Goal: Information Seeking & Learning: Learn about a topic

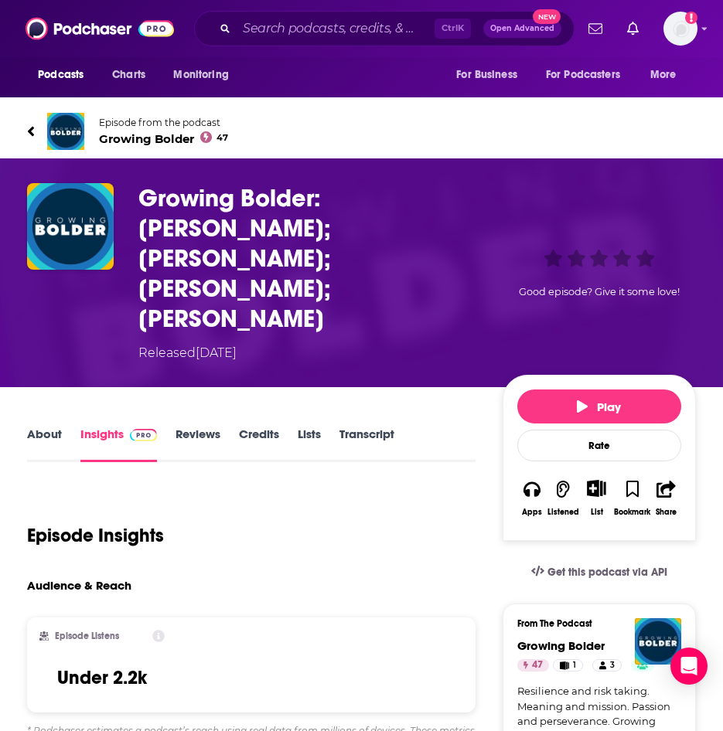
click at [427, 618] on div "Episode Listens Under 2.2k" at bounding box center [251, 666] width 448 height 96
click at [349, 29] on input "Search podcasts, credits, & more..." at bounding box center [336, 28] width 198 height 25
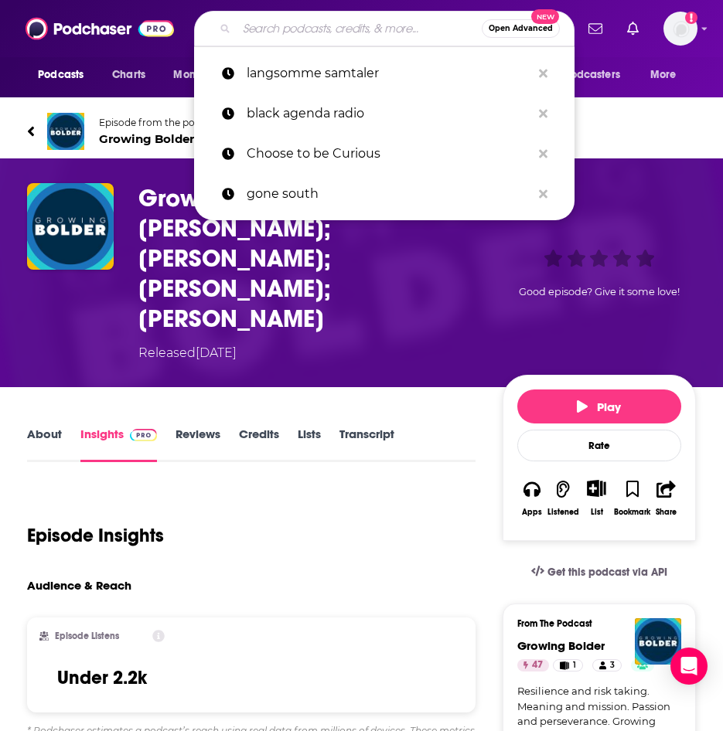
paste input "Growing Bolder Radio Show"
type input "Growing Bolder Radio Show"
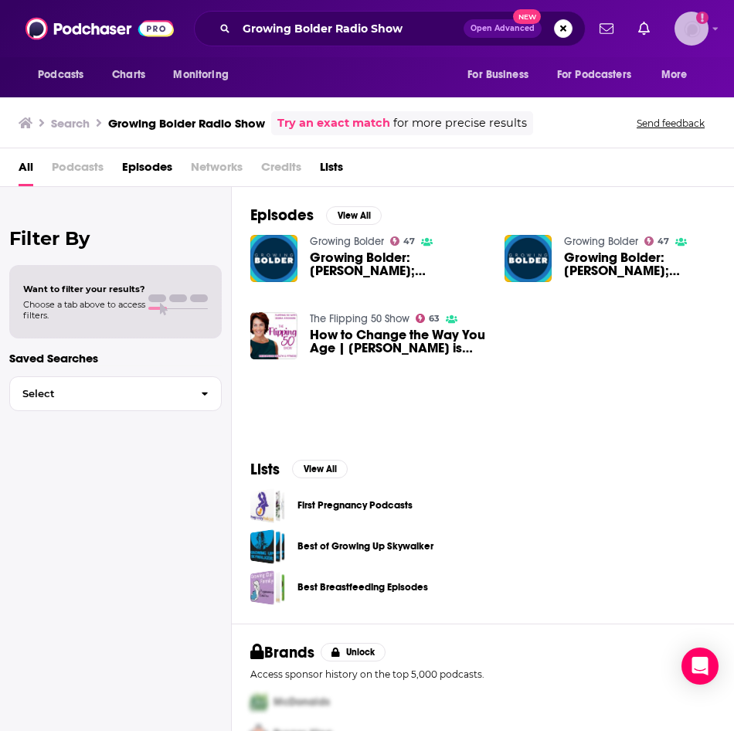
click at [715, 22] on div "Show profile menu" at bounding box center [716, 30] width 6 height 18
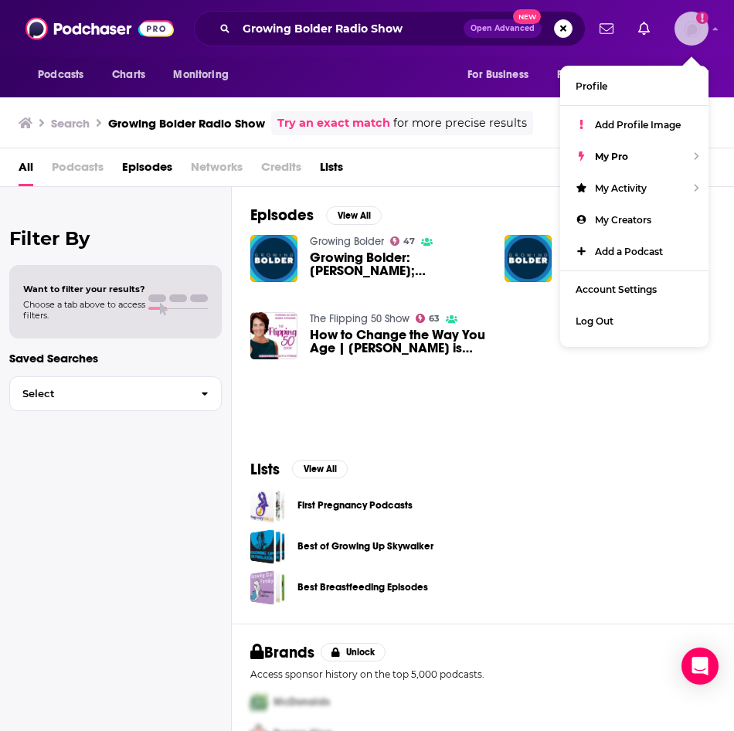
click at [715, 22] on div "Show profile menu" at bounding box center [716, 30] width 6 height 18
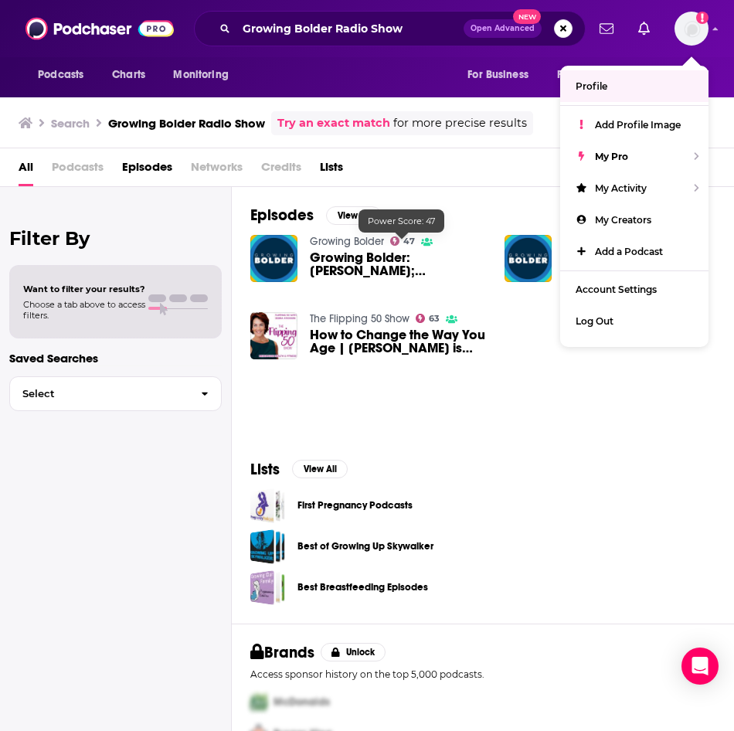
click at [397, 252] on span "Growing Bolder: Dan Harris; Mike Savicki; Dr. Jeffrey Life; Christopher Elliott" at bounding box center [398, 264] width 176 height 26
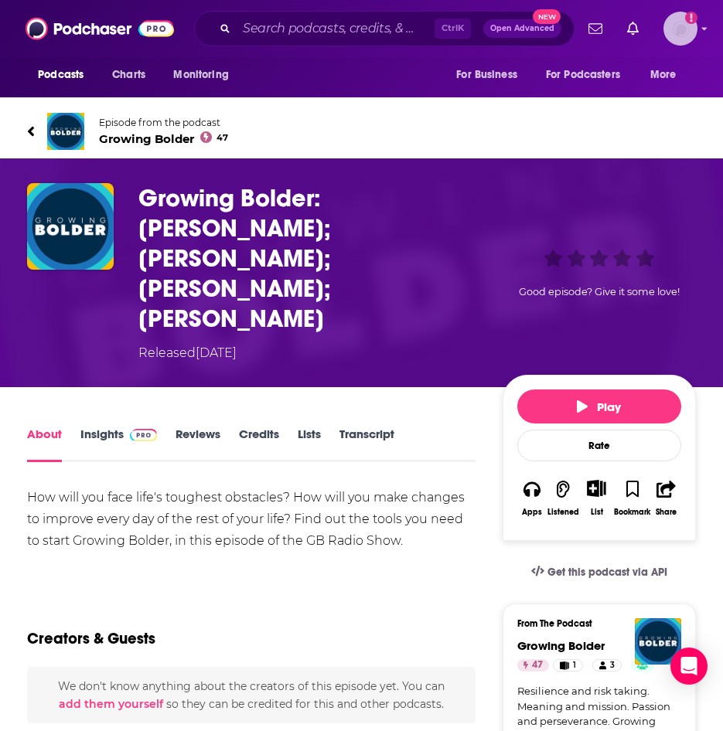
click at [673, 17] on img "Logged in as ereardon" at bounding box center [680, 29] width 34 height 34
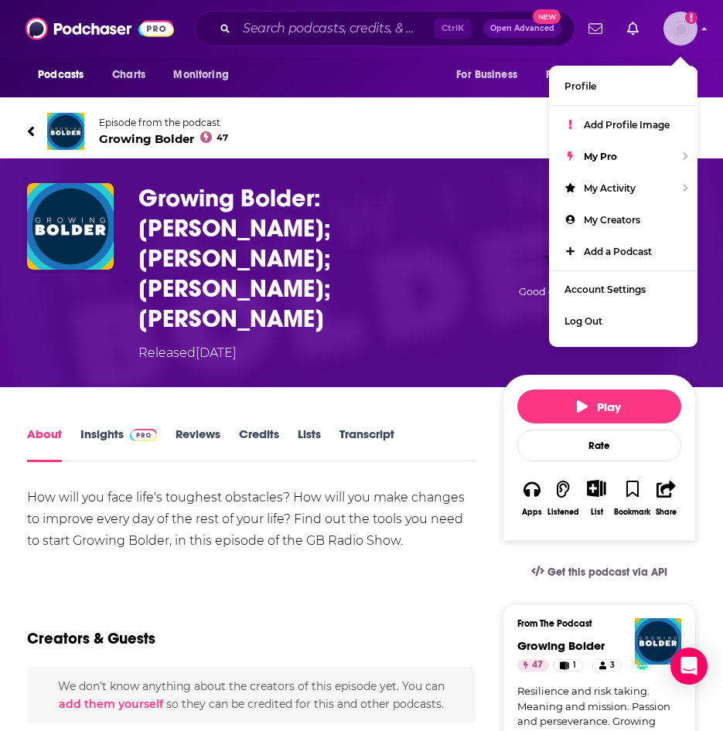
click at [673, 17] on img "Logged in as ereardon" at bounding box center [680, 29] width 34 height 34
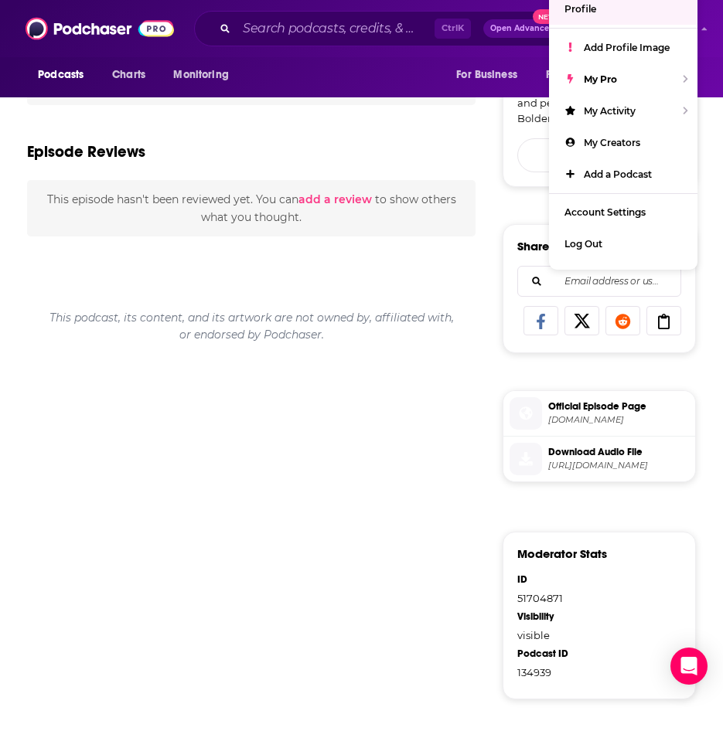
scroll to position [232, 0]
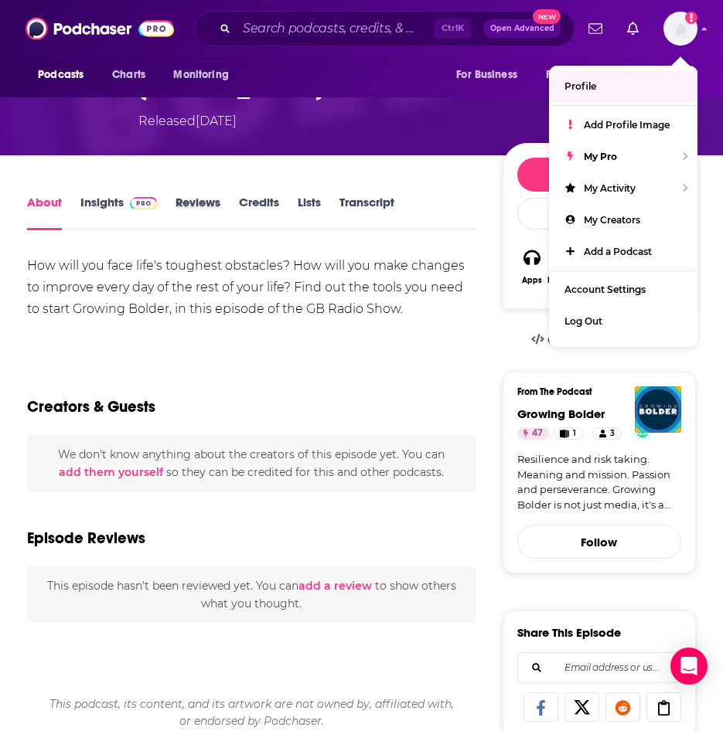
click at [233, 195] on div "Reviews" at bounding box center [206, 213] width 63 height 36
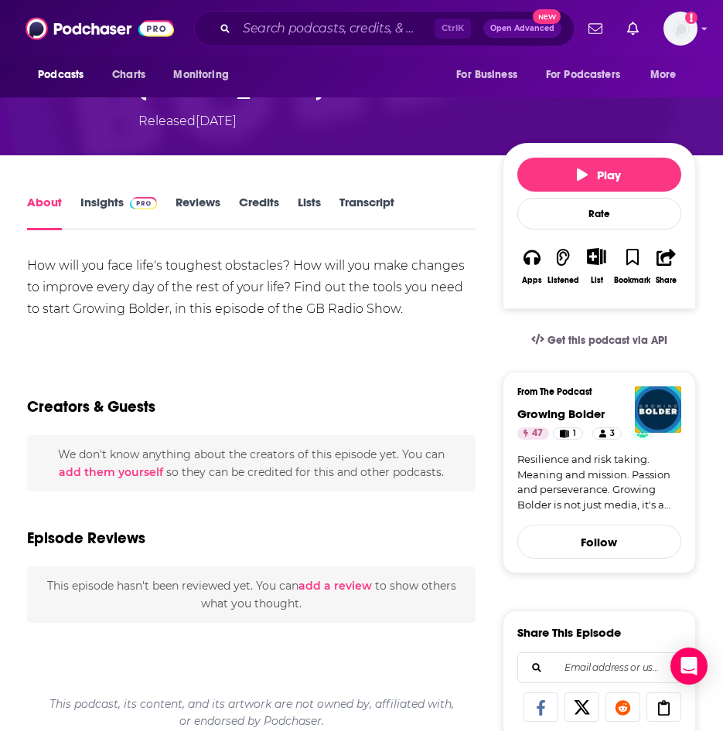
click at [321, 195] on link "Lists" at bounding box center [309, 213] width 23 height 36
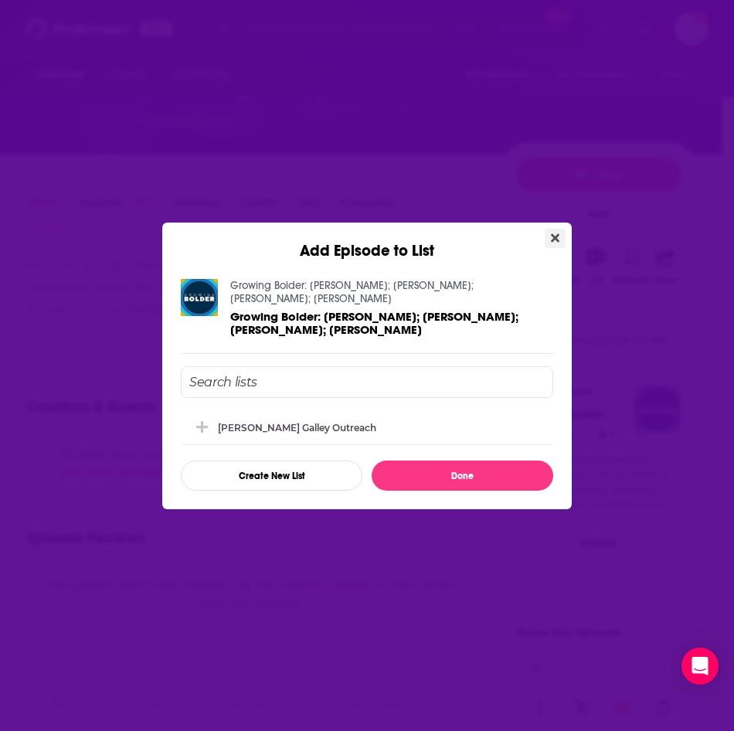
click at [556, 233] on icon "Close" at bounding box center [555, 238] width 9 height 12
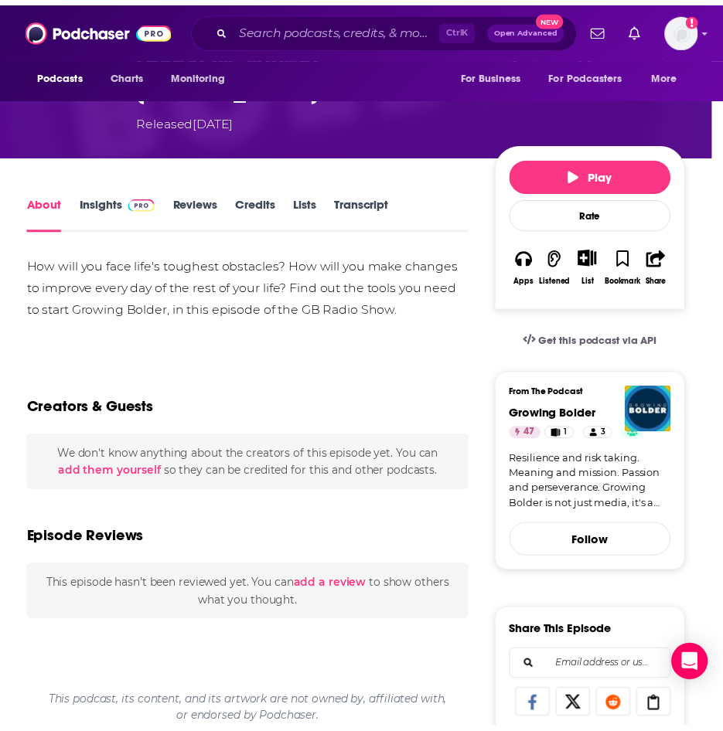
scroll to position [232, 0]
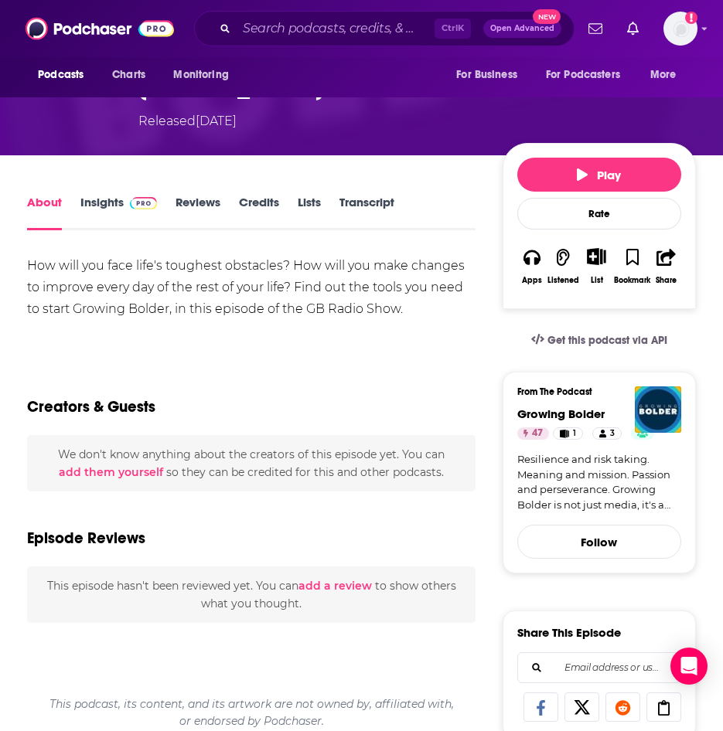
click at [196, 195] on link "Reviews" at bounding box center [197, 213] width 45 height 36
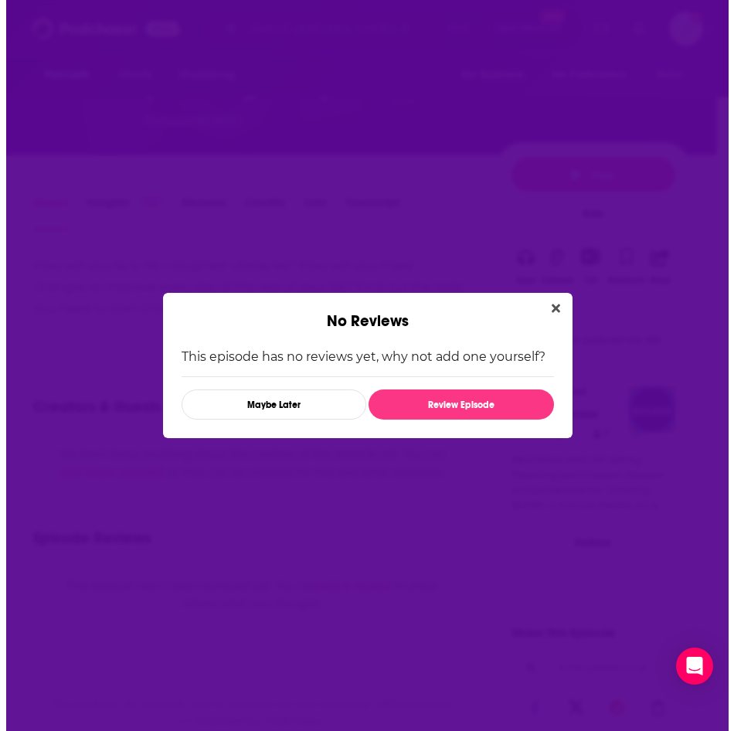
scroll to position [0, 0]
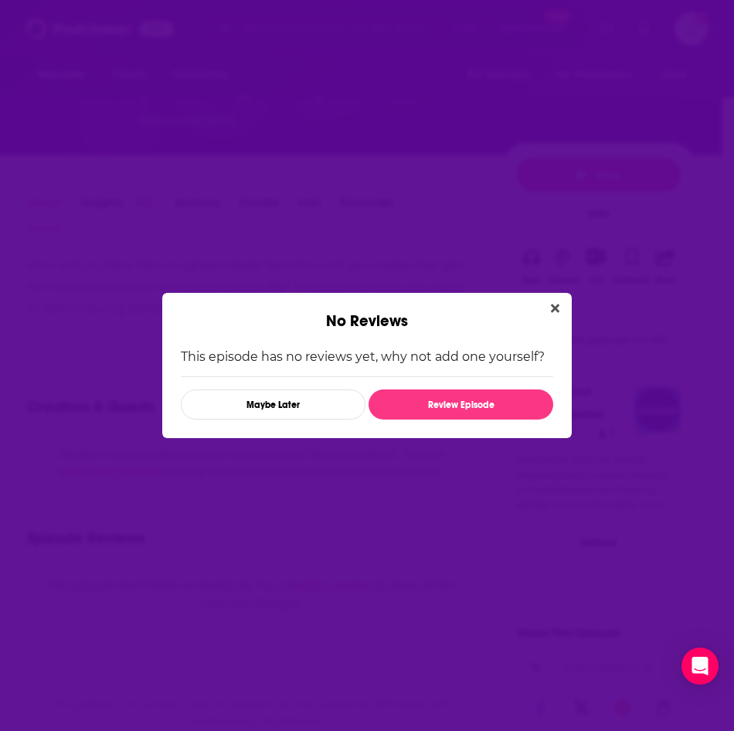
click at [549, 303] on button "Close" at bounding box center [555, 308] width 21 height 19
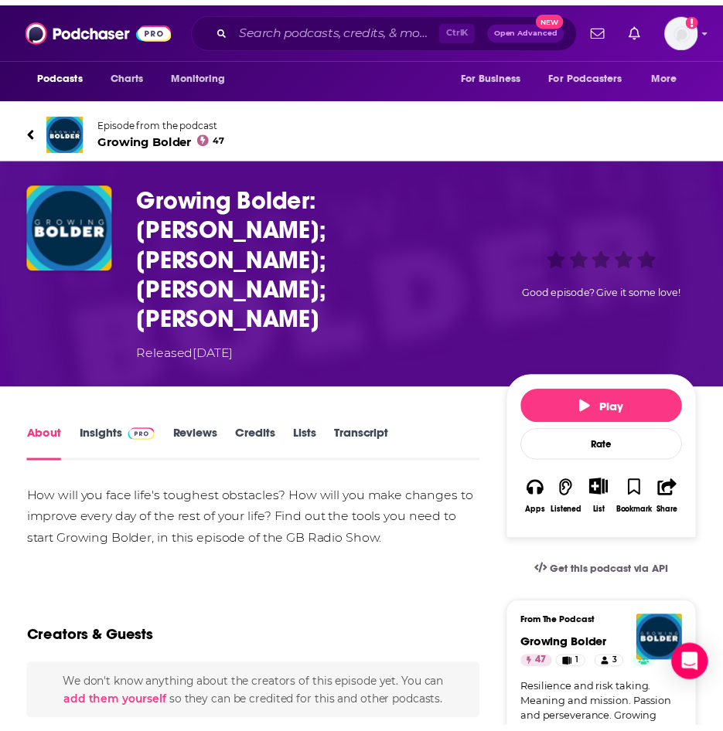
scroll to position [232, 0]
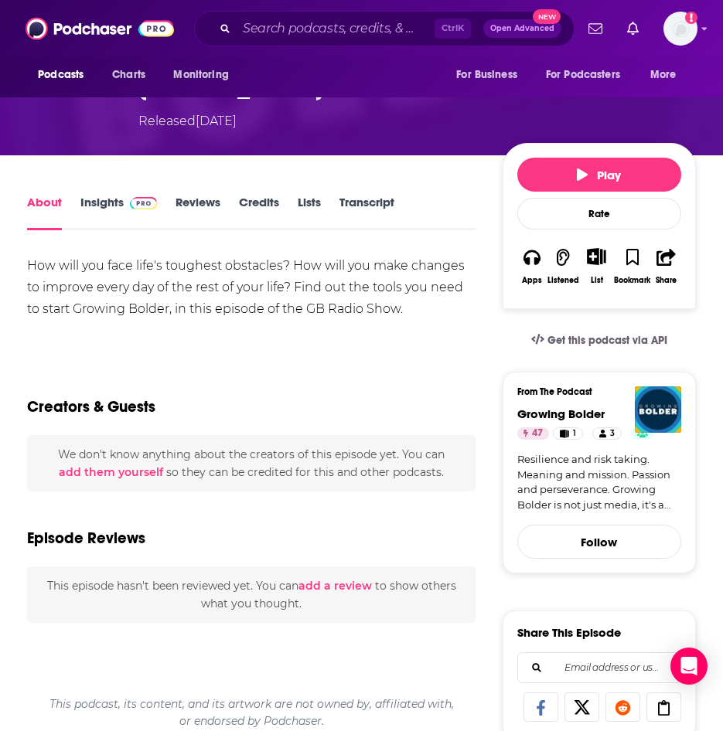
click at [113, 195] on link "Insights" at bounding box center [118, 213] width 77 height 36
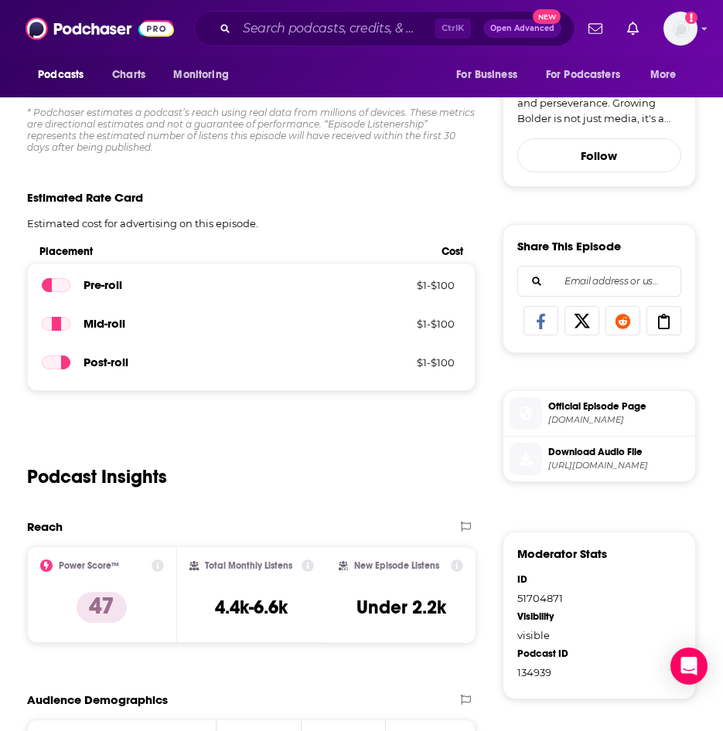
scroll to position [541, 0]
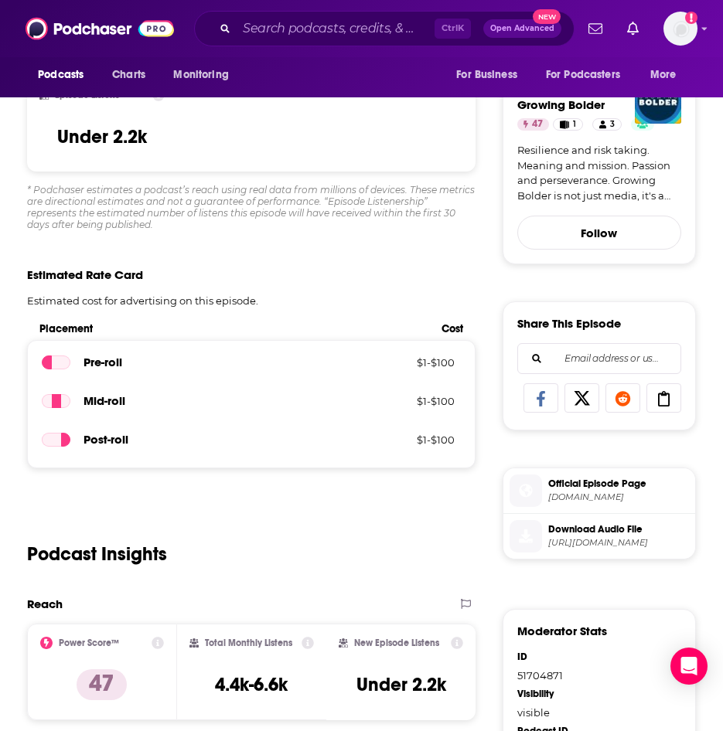
click at [459, 637] on icon at bounding box center [457, 643] width 12 height 12
click at [156, 637] on icon at bounding box center [157, 643] width 12 height 12
click at [467, 505] on div "Podcast Insights" at bounding box center [251, 544] width 448 height 79
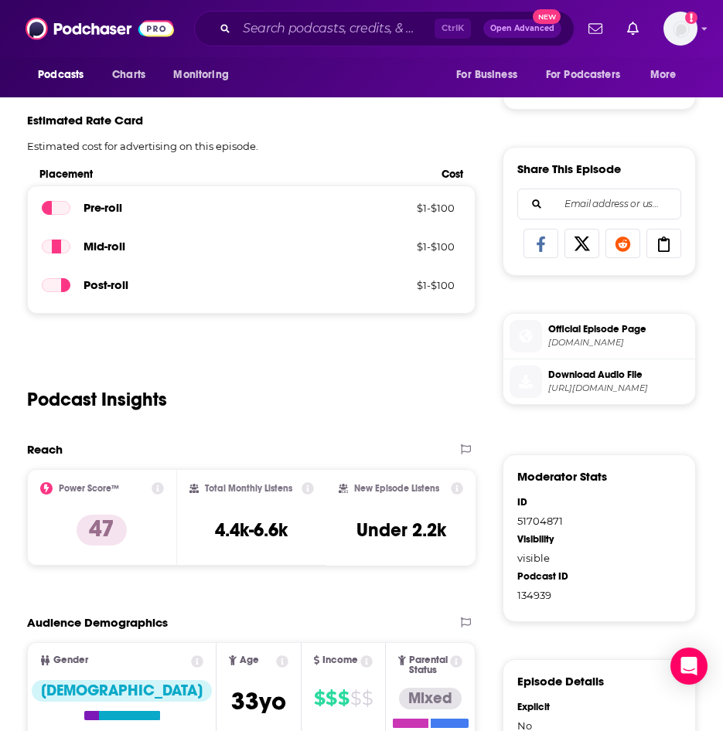
scroll to position [618, 0]
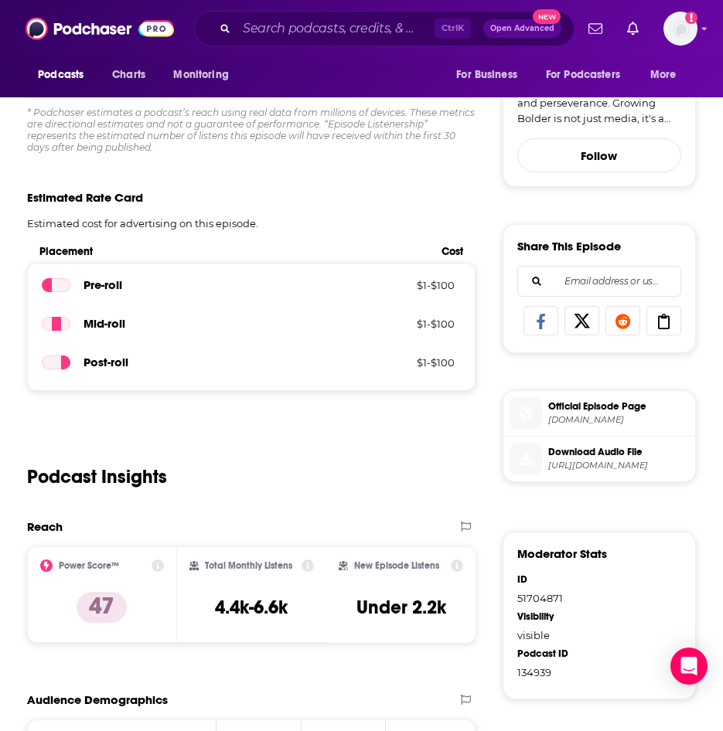
click at [458, 560] on icon at bounding box center [457, 566] width 12 height 12
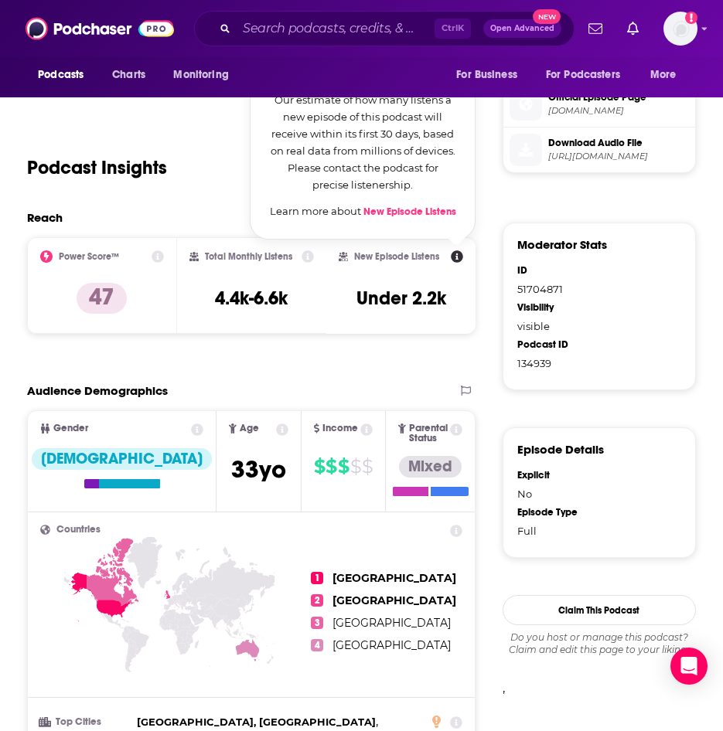
scroll to position [1005, 0]
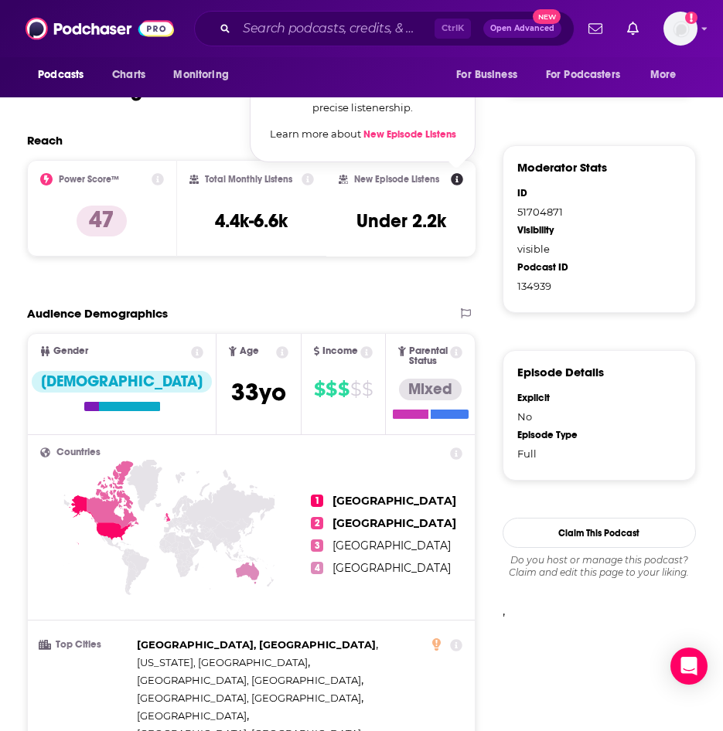
click at [361, 347] on icon at bounding box center [367, 353] width 12 height 12
click at [276, 347] on icon at bounding box center [282, 353] width 12 height 12
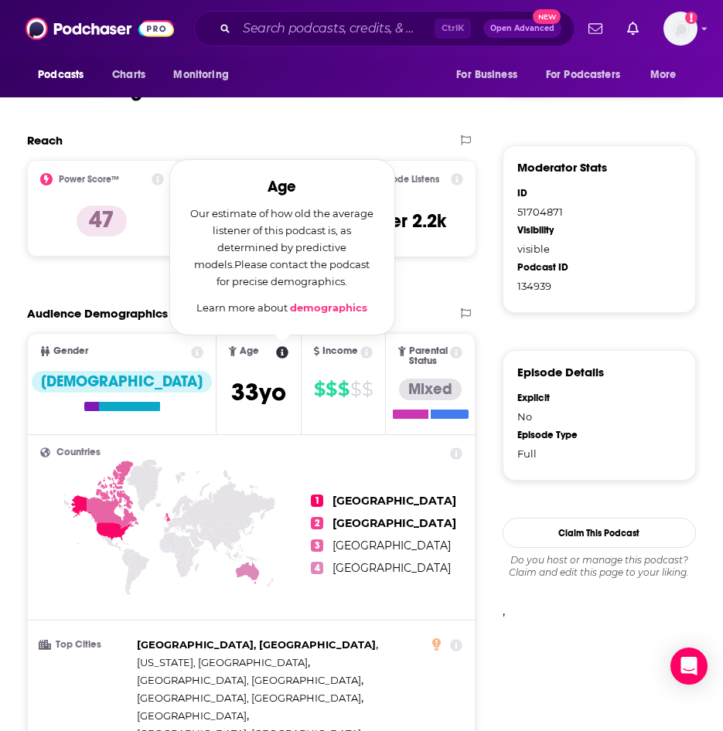
drag, startPoint x: 444, startPoint y: 285, endPoint x: 457, endPoint y: 291, distance: 14.5
click at [444, 334] on span "Parental Status Mixed" at bounding box center [430, 384] width 89 height 100
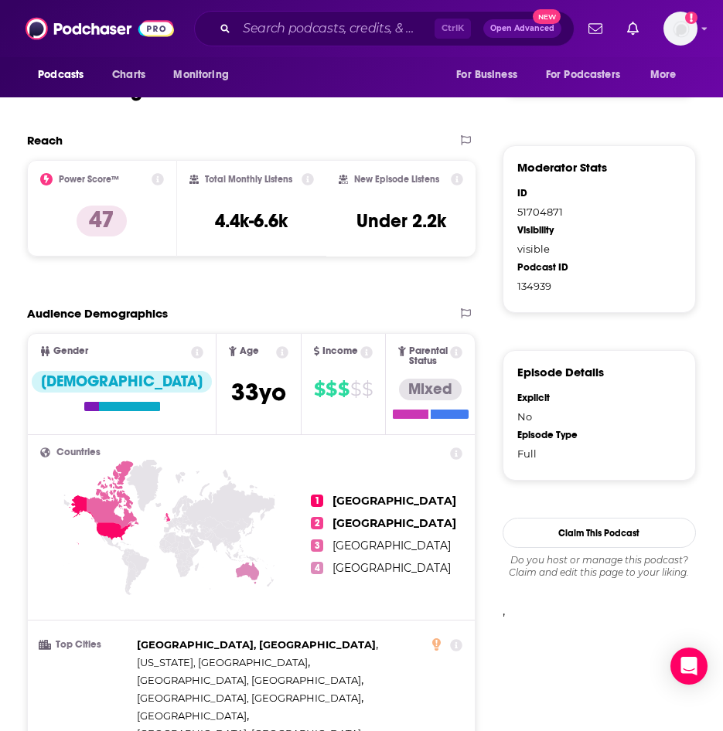
click at [457, 347] on icon at bounding box center [457, 353] width 12 height 12
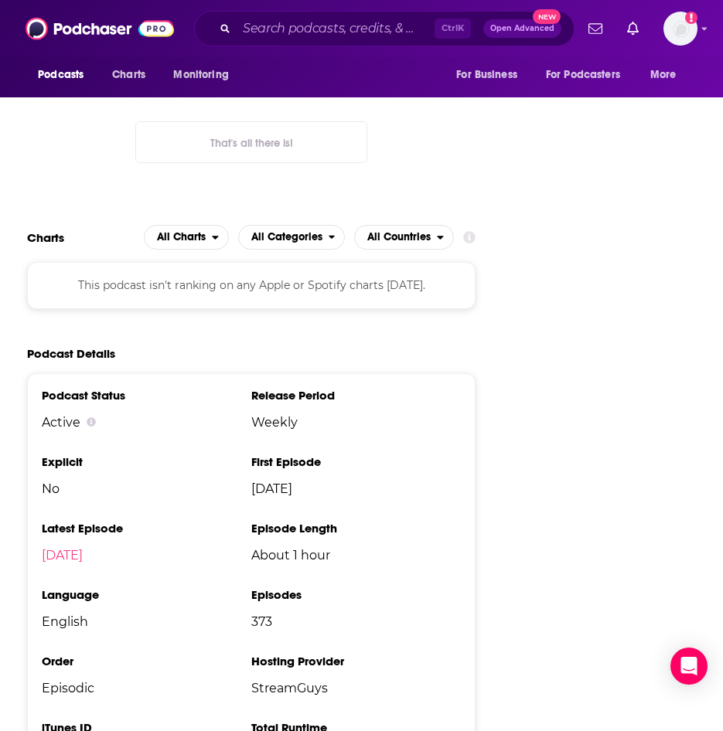
scroll to position [1468, 0]
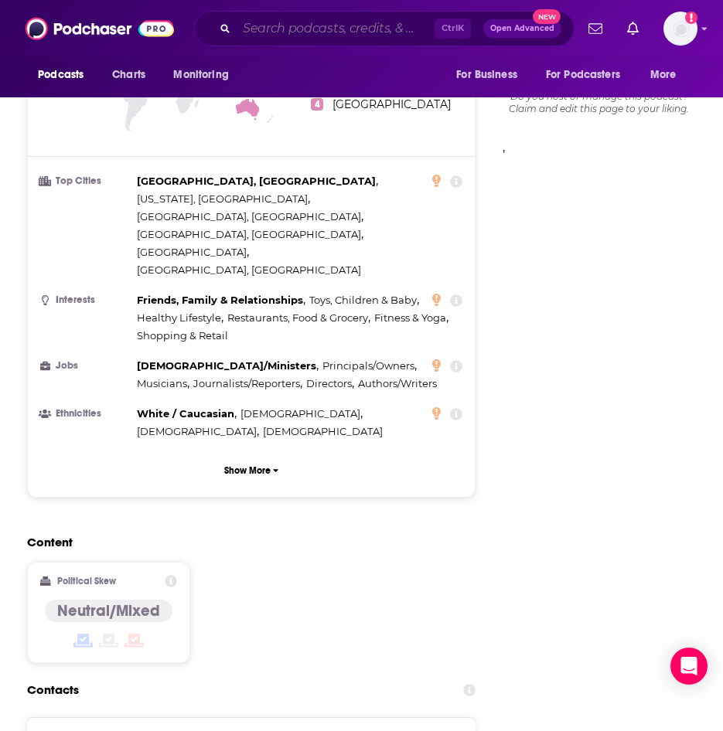
click at [317, 39] on input "Search podcasts, credits, & more..." at bounding box center [336, 28] width 198 height 25
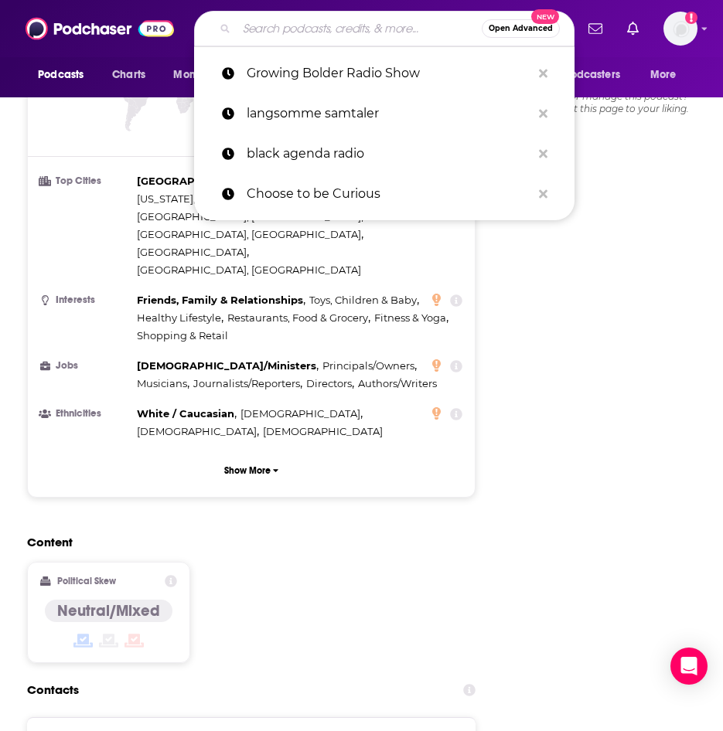
paste input "The Whole Writer with Nicole Meier"
type input "The Whole Writer with Nicole Meier"
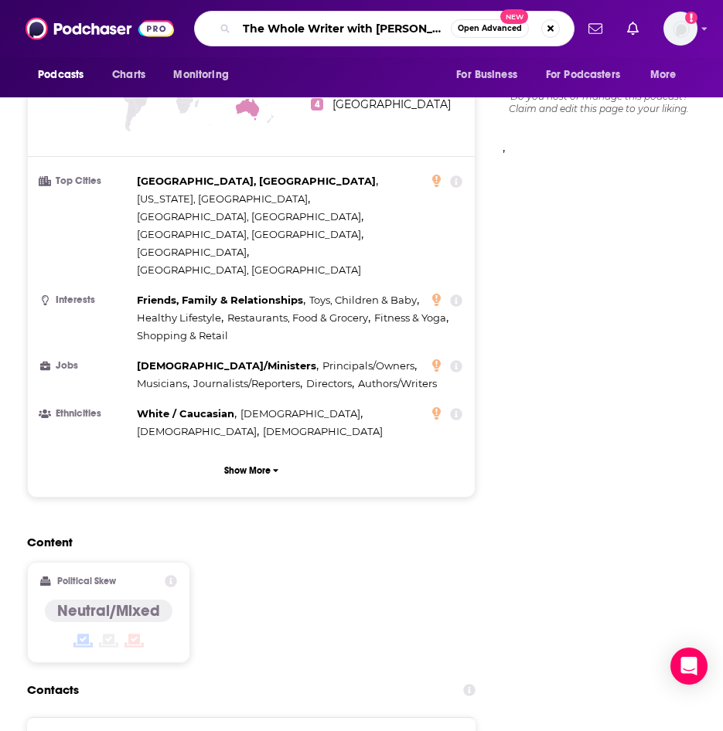
scroll to position [0, 2]
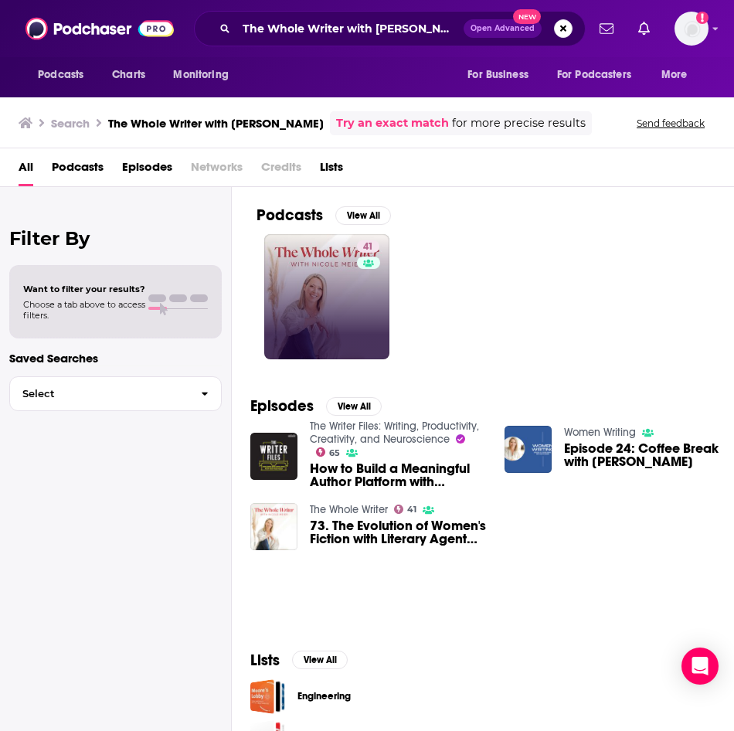
click at [372, 288] on div "41" at bounding box center [370, 296] width 26 height 113
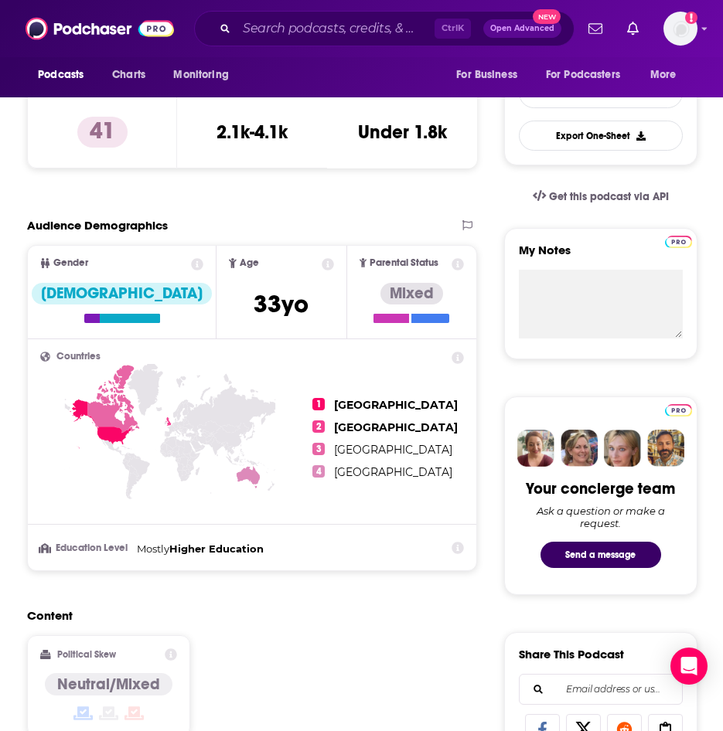
scroll to position [850, 0]
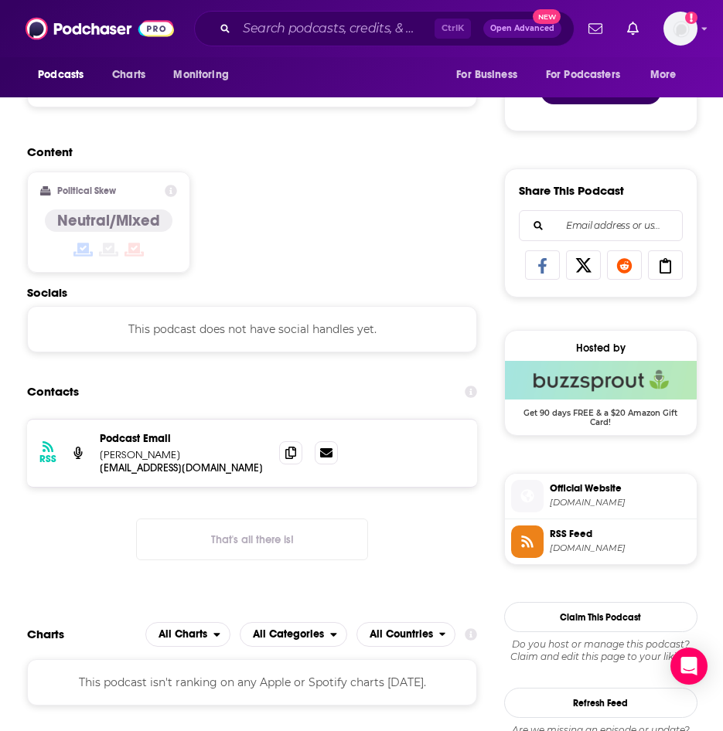
click at [176, 198] on div "Political Skew Neutral/Mixed" at bounding box center [108, 222] width 137 height 75
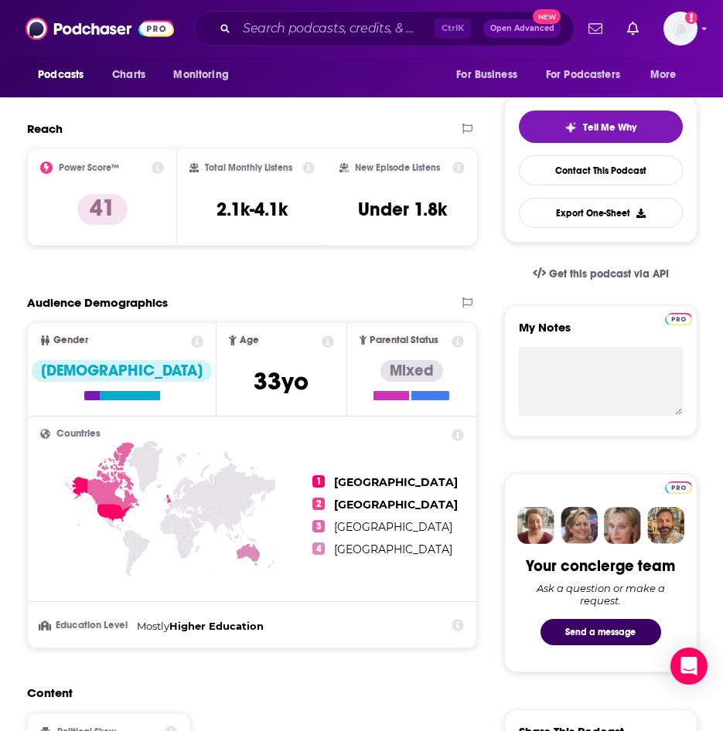
scroll to position [0, 0]
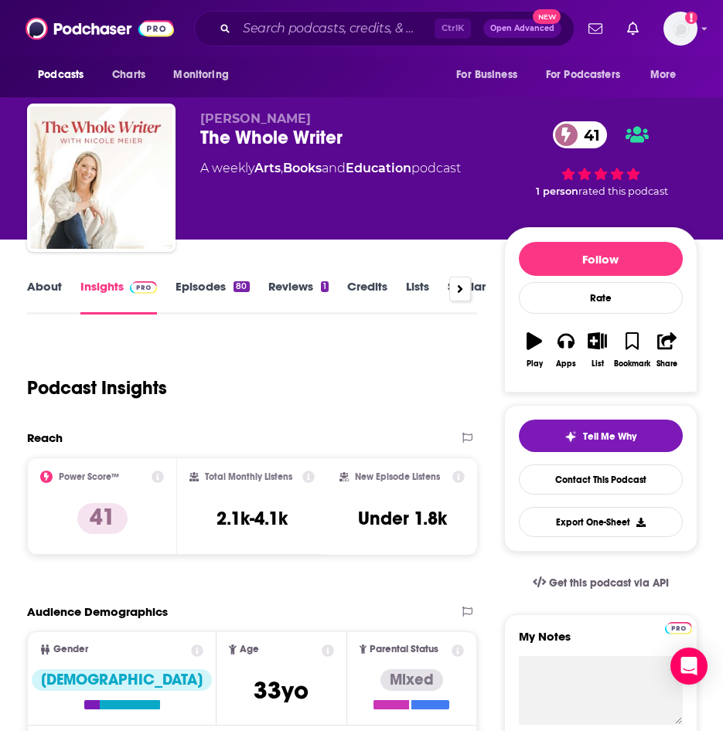
click at [234, 294] on link "Episodes 80" at bounding box center [211, 297] width 73 height 36
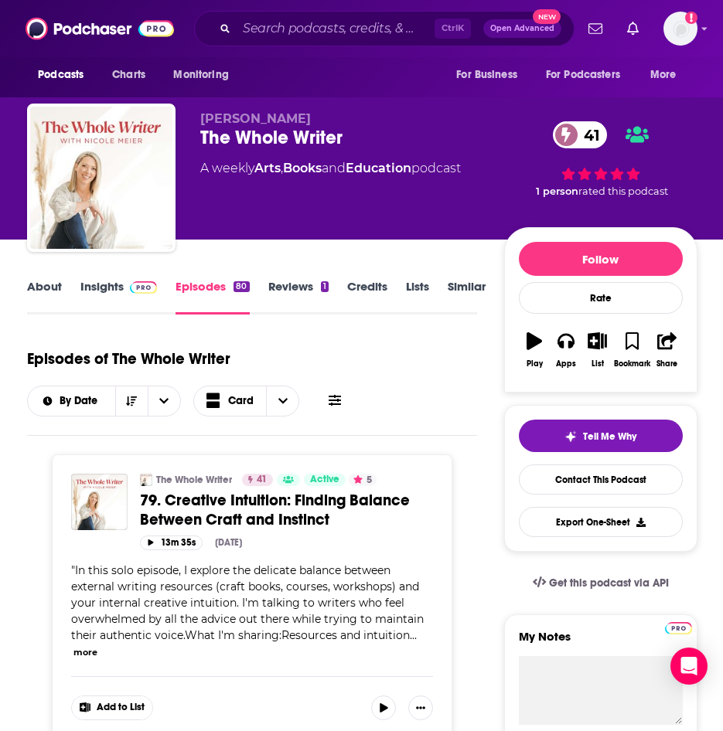
click at [103, 287] on link "Insights" at bounding box center [118, 297] width 77 height 36
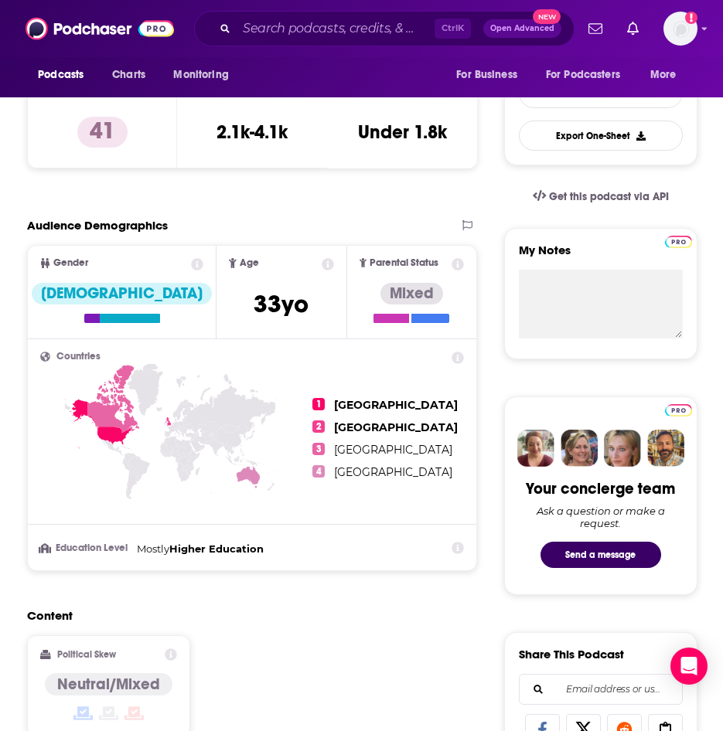
scroll to position [77, 0]
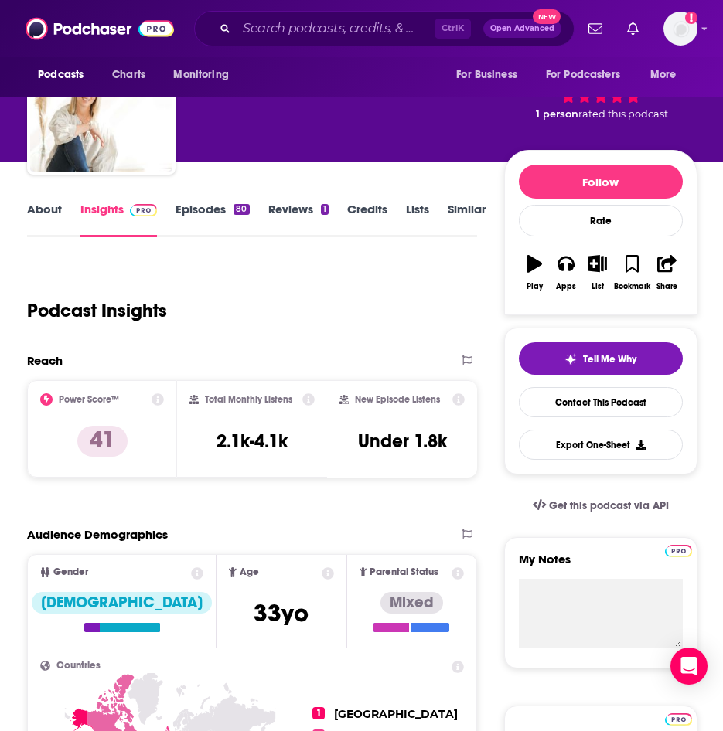
click at [45, 221] on link "About" at bounding box center [44, 220] width 35 height 36
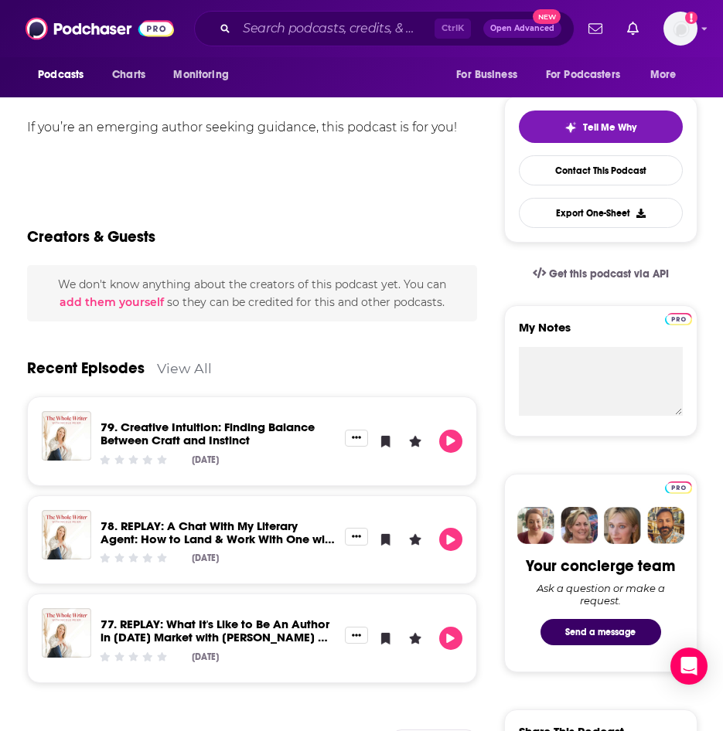
scroll to position [232, 0]
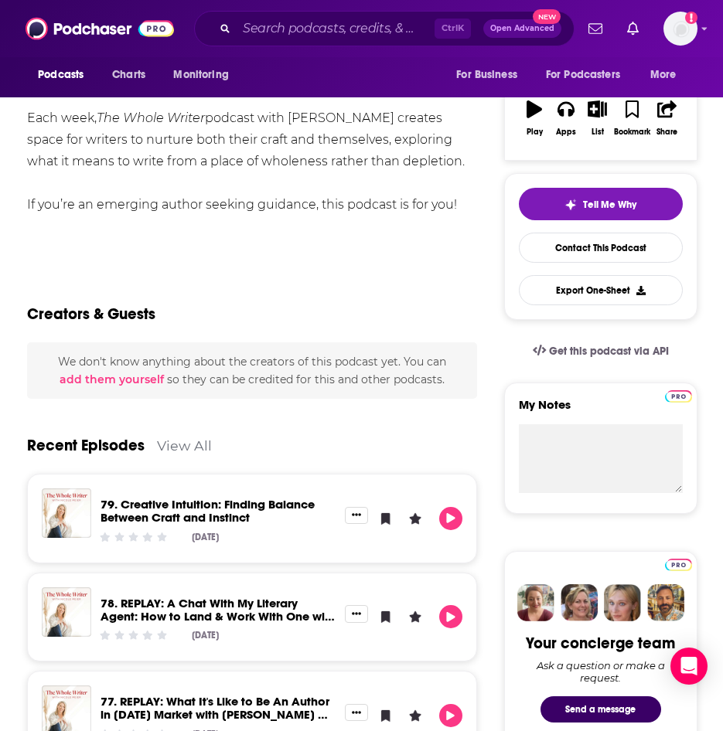
click at [194, 445] on link "View All" at bounding box center [184, 445] width 55 height 16
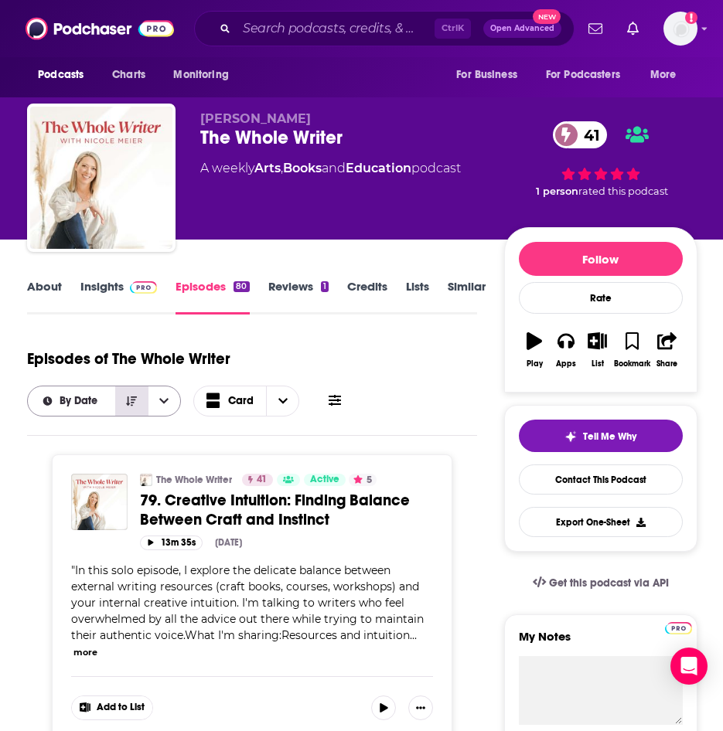
click at [124, 388] on button "Sort Direction" at bounding box center [131, 400] width 32 height 29
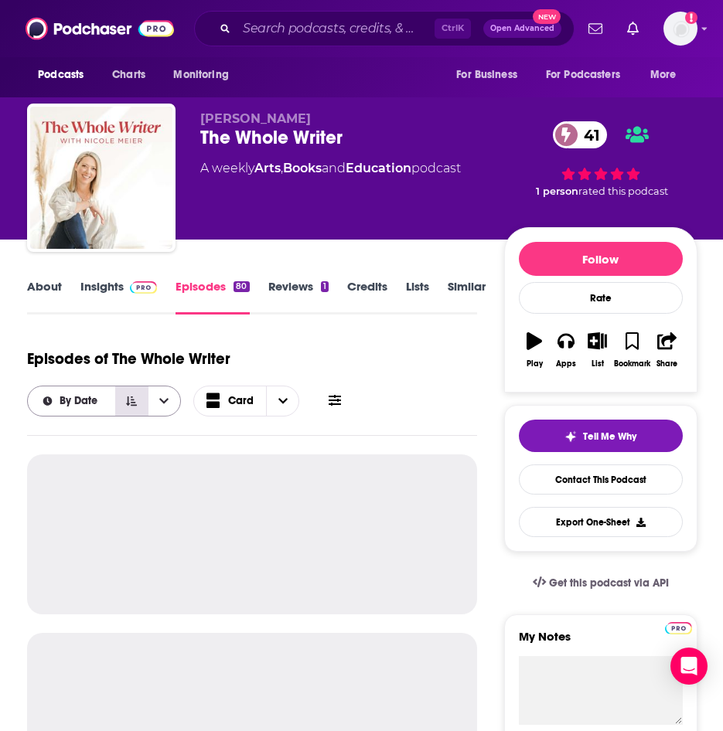
click at [128, 395] on button "Sort Direction" at bounding box center [131, 400] width 32 height 29
click at [146, 401] on button "Sort Direction" at bounding box center [131, 400] width 32 height 29
click at [180, 410] on button "open menu" at bounding box center [164, 400] width 32 height 29
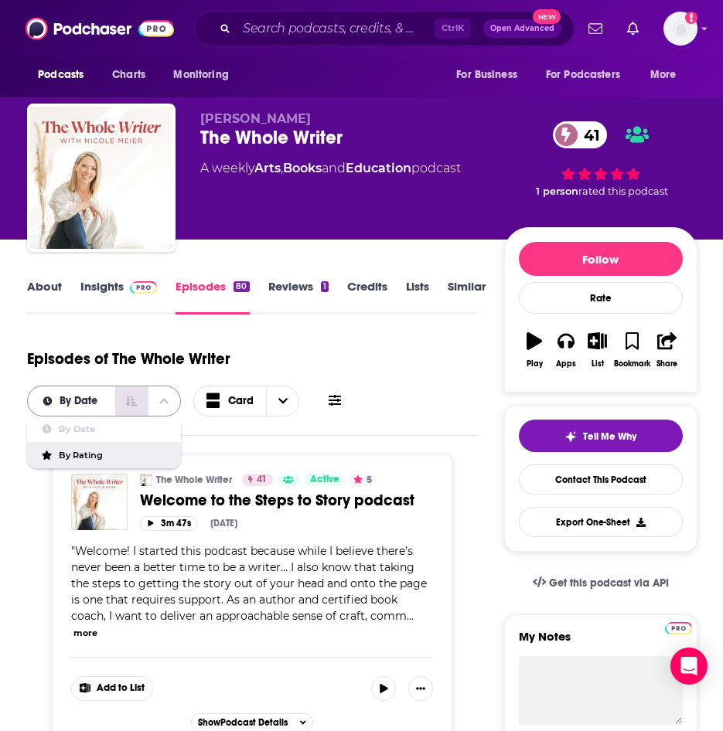
click at [131, 396] on icon "Sort Direction" at bounding box center [131, 401] width 11 height 11
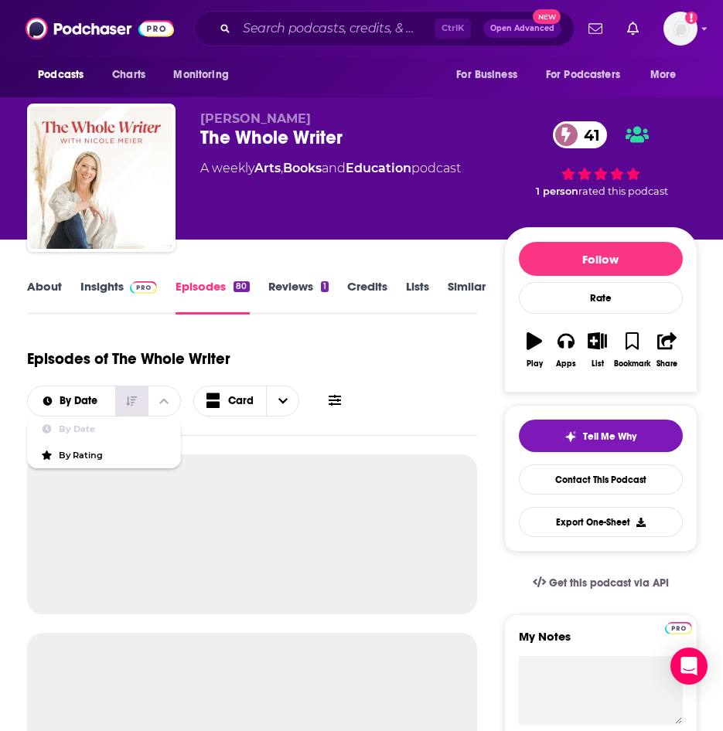
click at [100, 424] on div "By Date" at bounding box center [104, 430] width 154 height 26
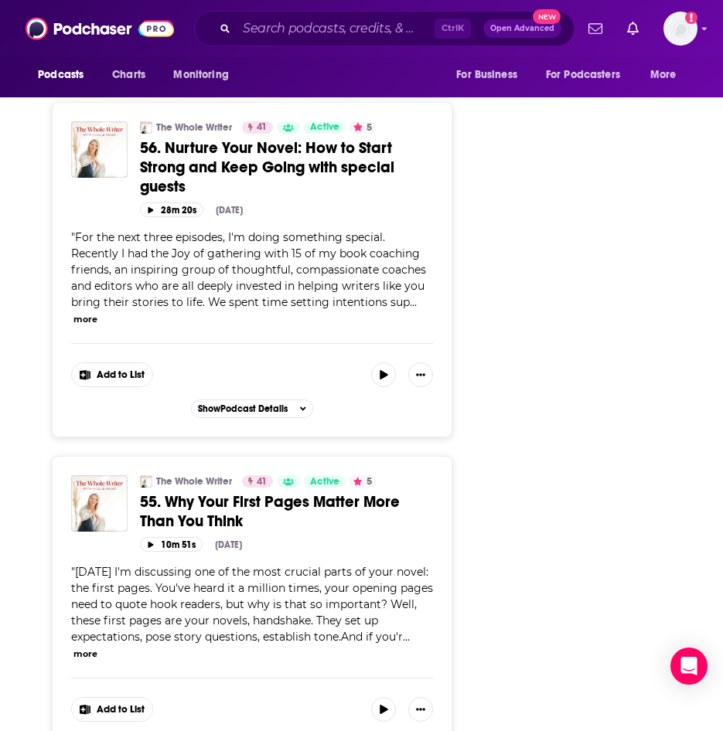
scroll to position [8087, 0]
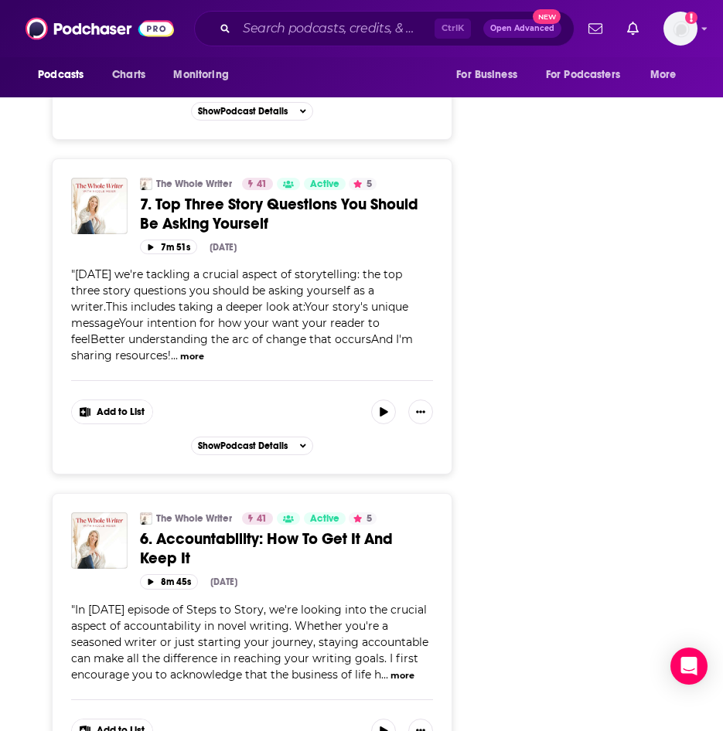
scroll to position [24379, 0]
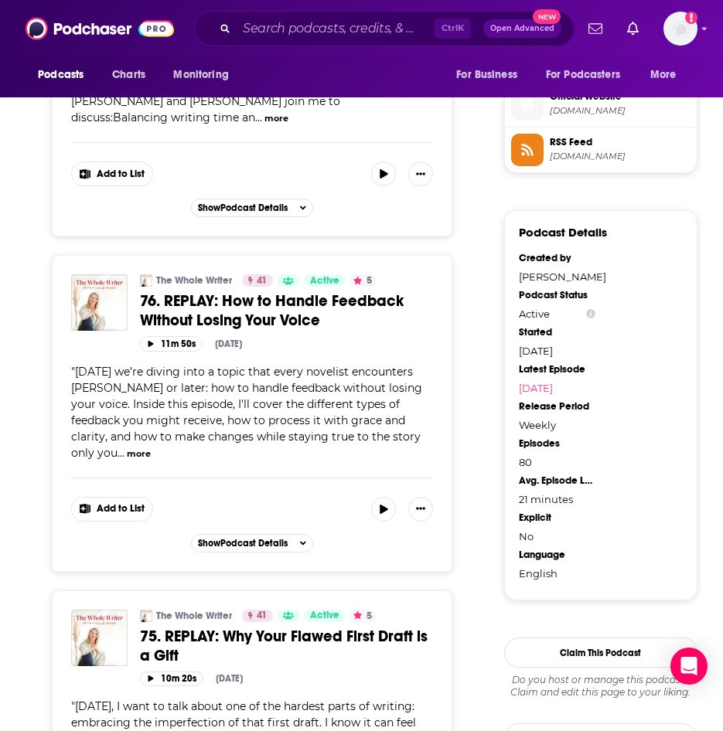
scroll to position [0, 0]
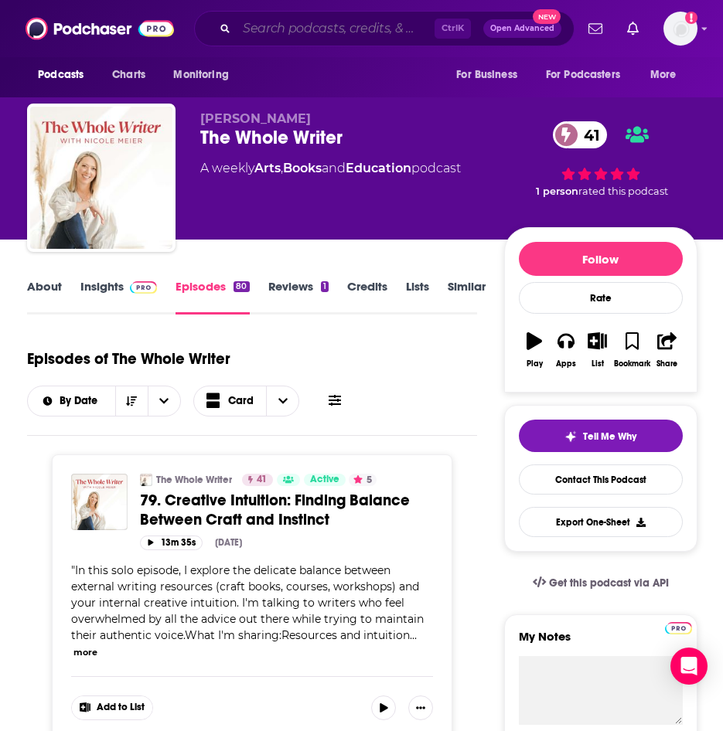
click at [295, 35] on input "Search podcasts, credits, & more..." at bounding box center [336, 28] width 198 height 25
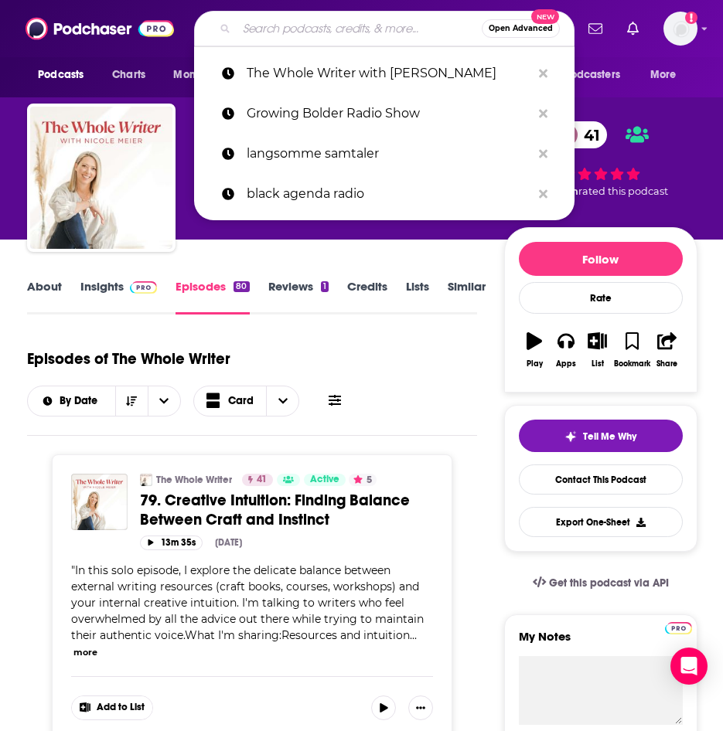
paste input "First Draft: A Dialogue on Writing"
type input "First Draft: A Dialogue on Writing"
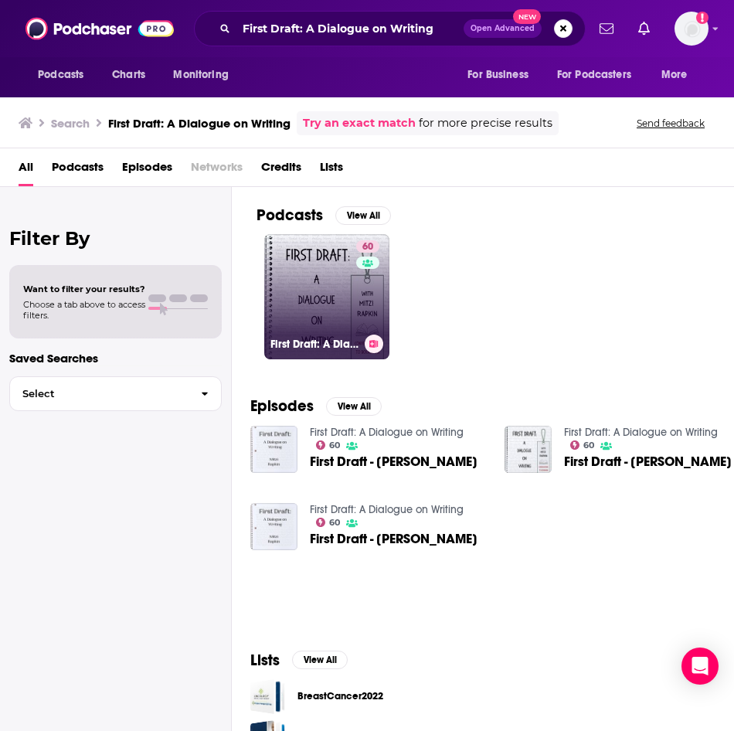
click at [310, 308] on link "60 First Draft: A Dialogue on Writing" at bounding box center [326, 296] width 125 height 125
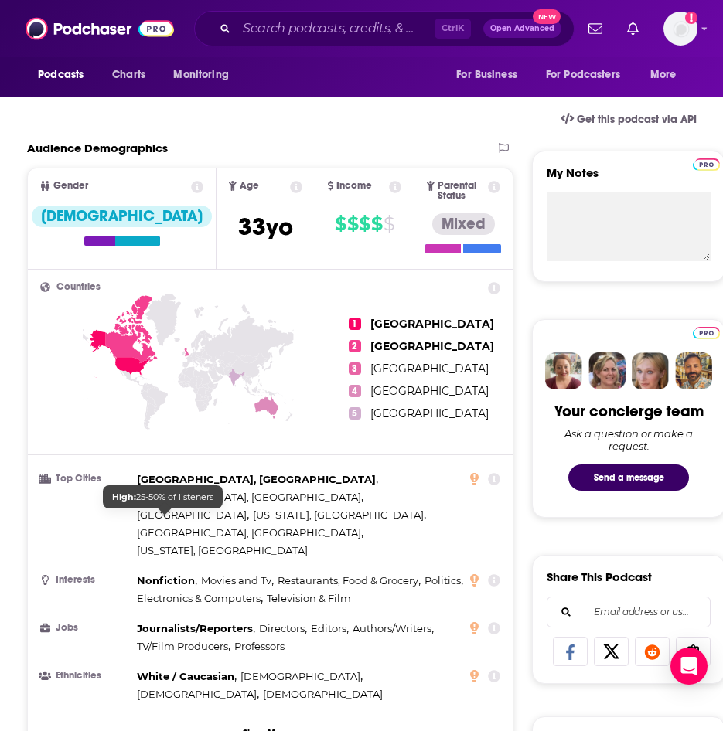
scroll to position [618, 0]
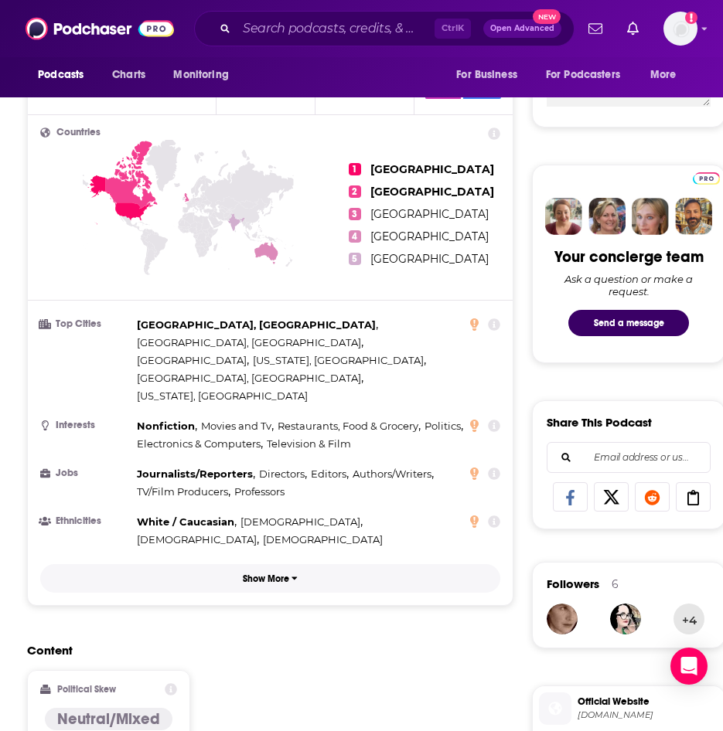
click at [289, 564] on button "Show More" at bounding box center [270, 578] width 460 height 29
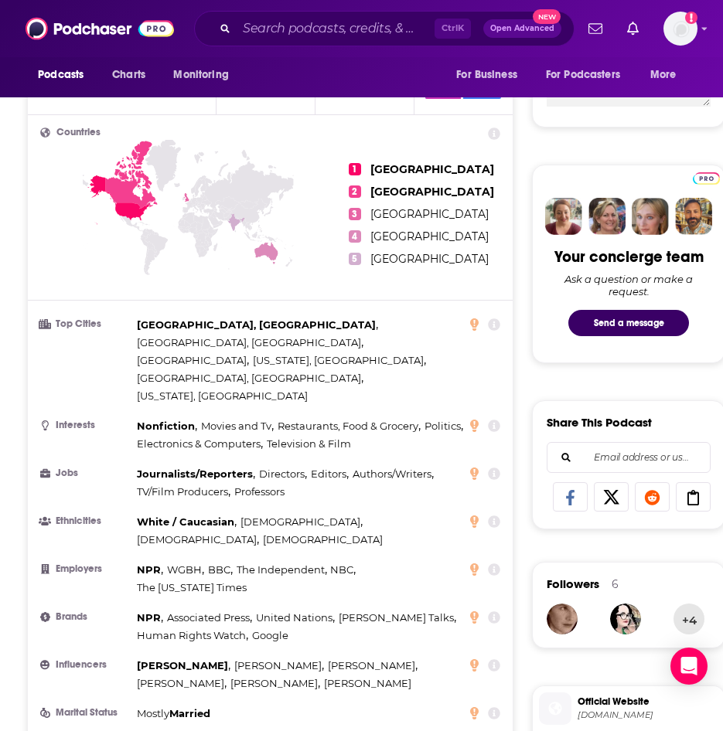
click at [488, 419] on div at bounding box center [485, 426] width 30 height 15
click at [490, 420] on icon at bounding box center [494, 426] width 12 height 12
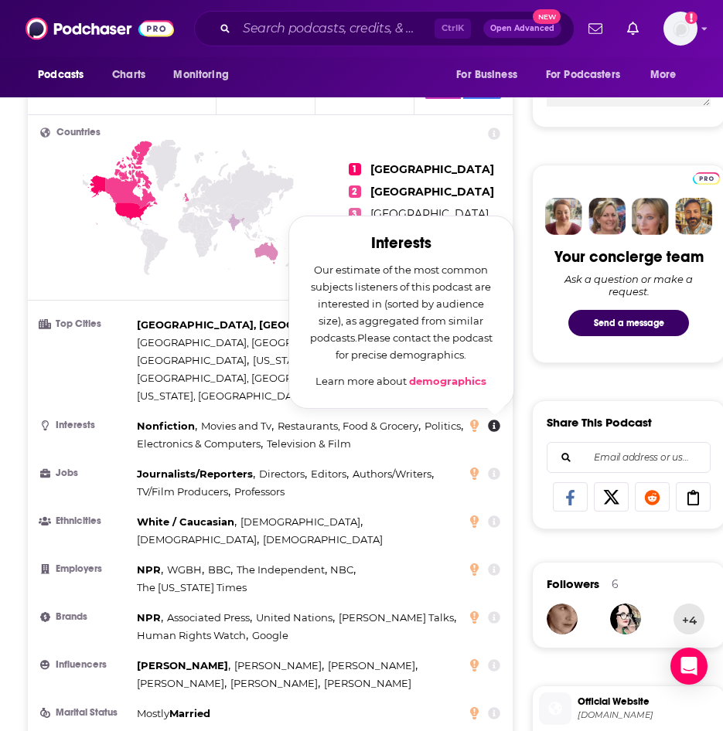
click at [122, 345] on ul "Top Cities Philadelphia, PA , Los Angeles, CA , London , Washington, DC , Los A…" at bounding box center [270, 519] width 460 height 407
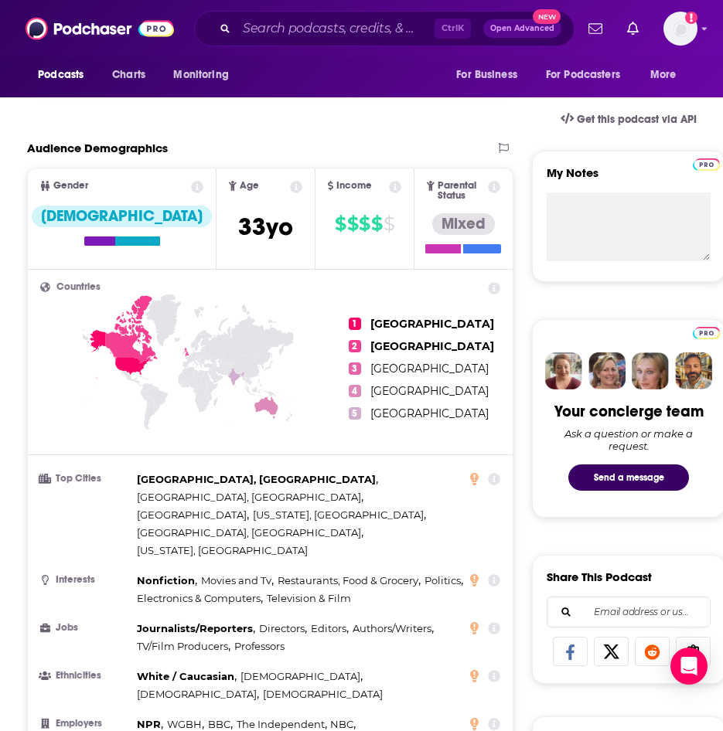
scroll to position [0, 0]
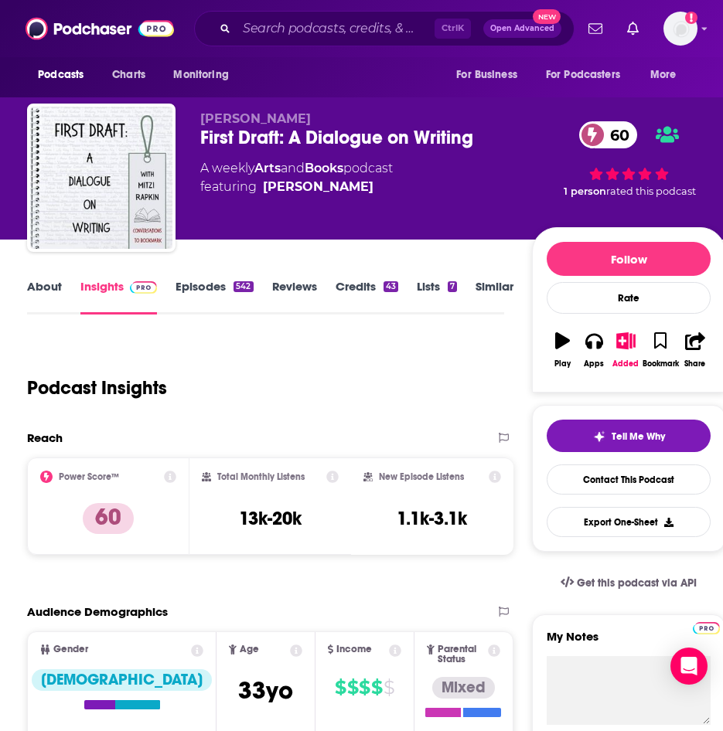
click at [226, 293] on link "Episodes 542" at bounding box center [213, 297] width 77 height 36
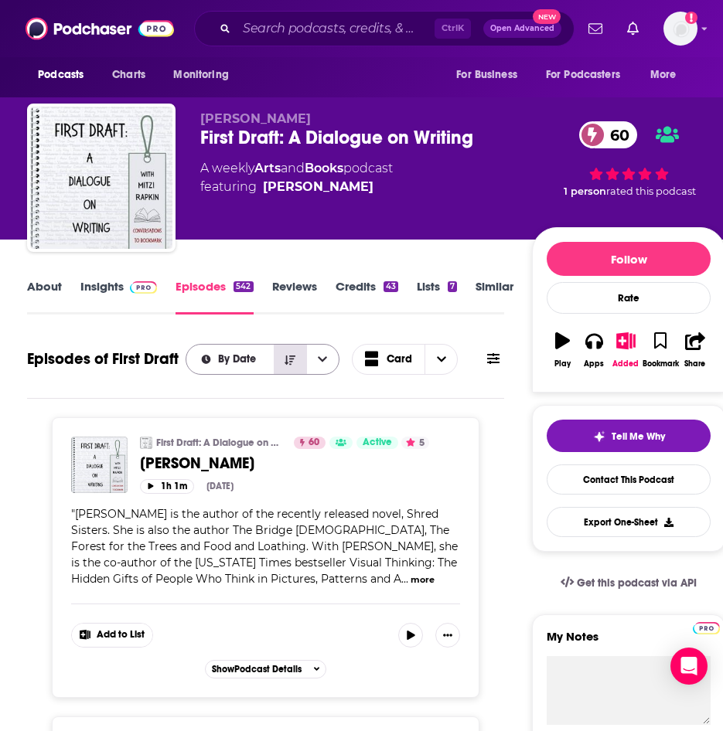
click at [281, 357] on button "Sort Direction" at bounding box center [290, 359] width 32 height 29
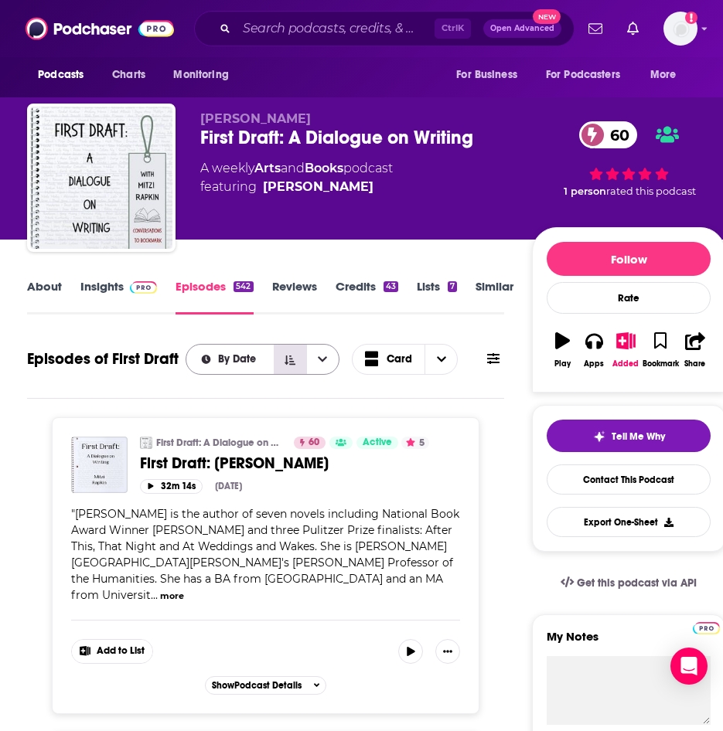
click at [304, 373] on button "Sort Direction" at bounding box center [290, 359] width 32 height 29
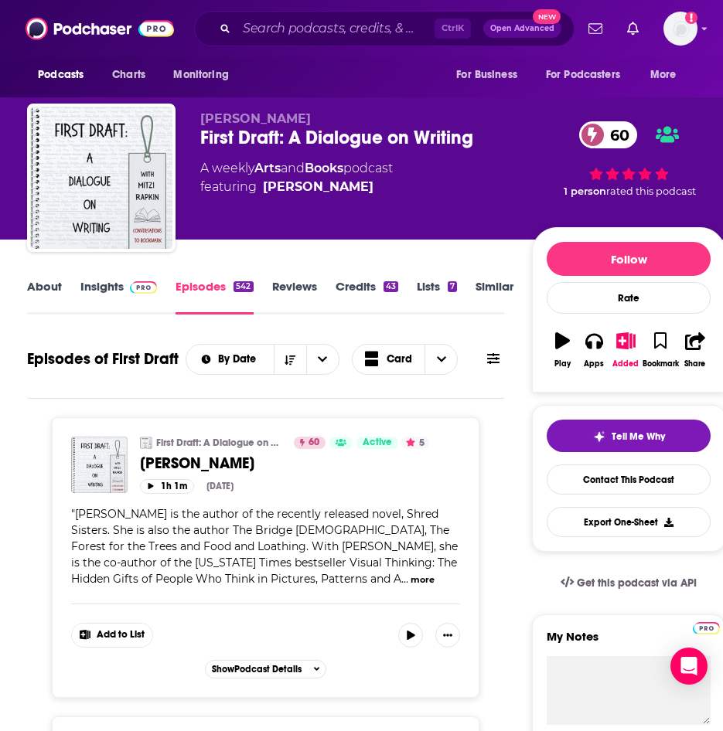
click at [55, 293] on link "About" at bounding box center [44, 297] width 35 height 36
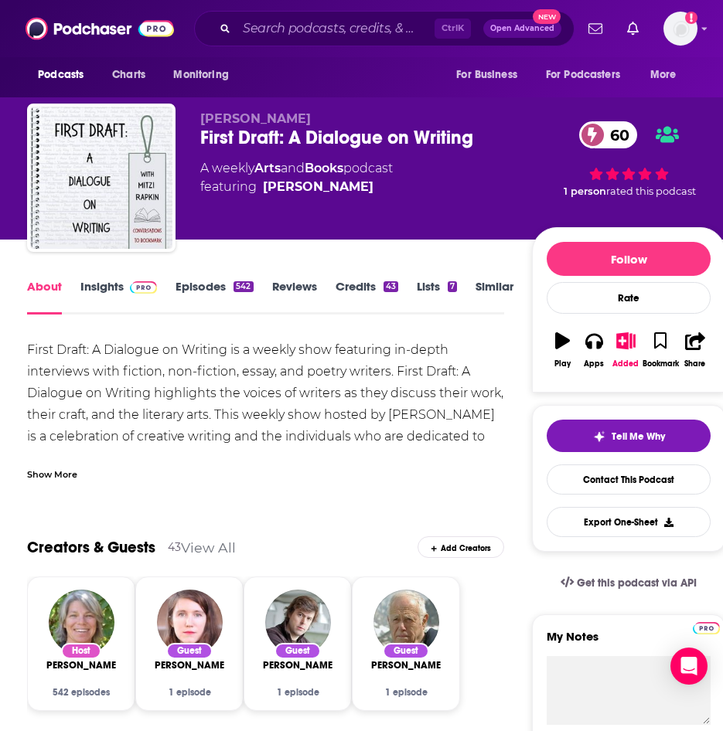
click at [427, 288] on link "Lists 7" at bounding box center [437, 297] width 40 height 36
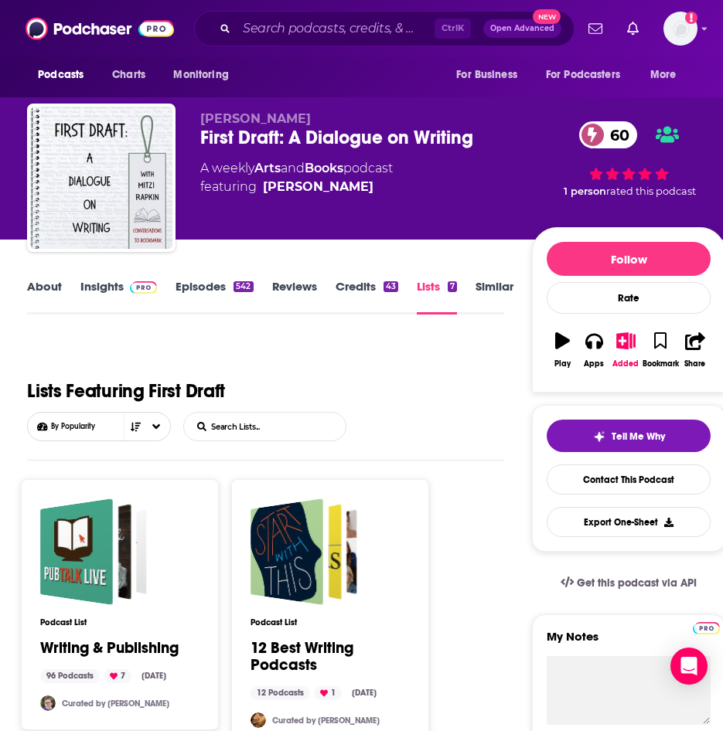
click at [295, 289] on link "Reviews" at bounding box center [294, 297] width 45 height 36
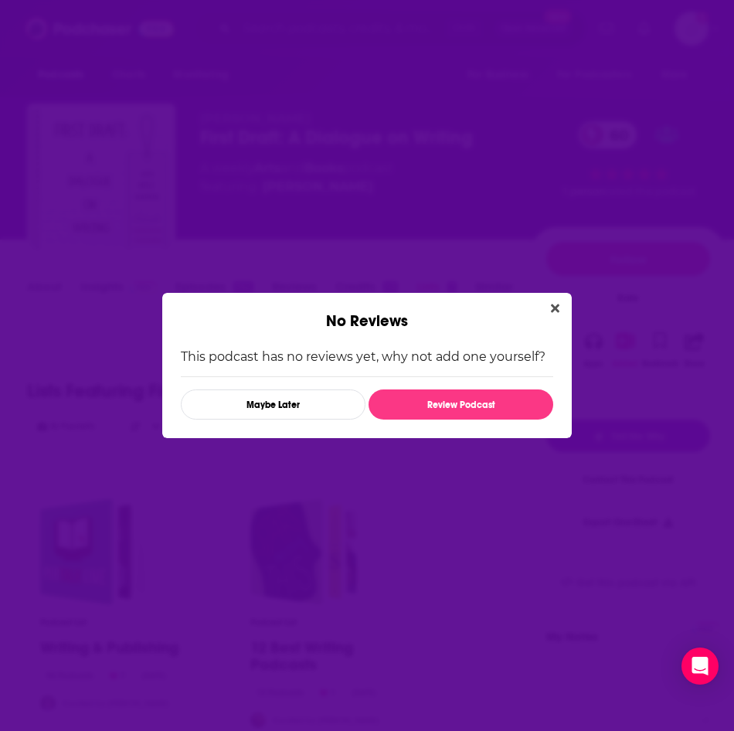
click at [543, 311] on div "No Reviews" at bounding box center [367, 312] width 410 height 38
click at [552, 311] on icon "Close" at bounding box center [555, 309] width 9 height 9
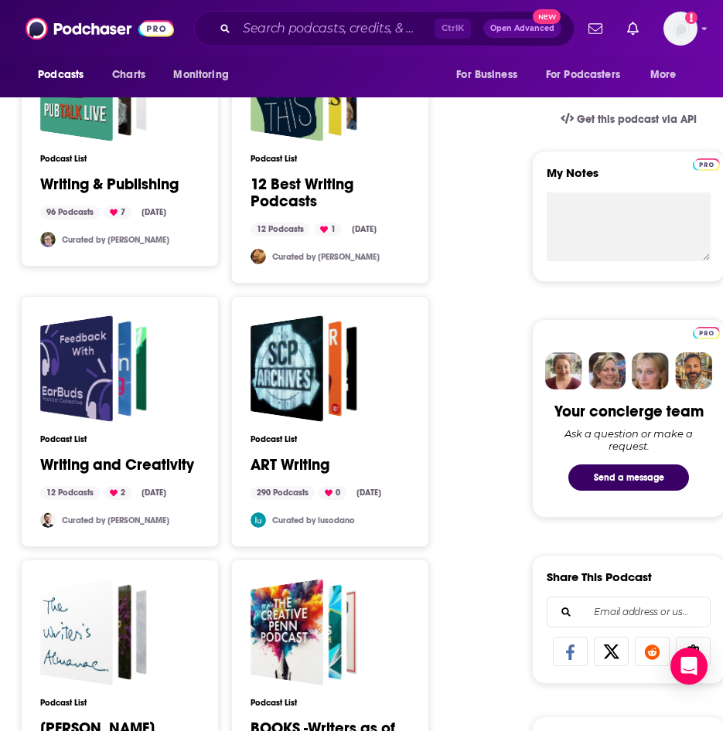
scroll to position [1237, 0]
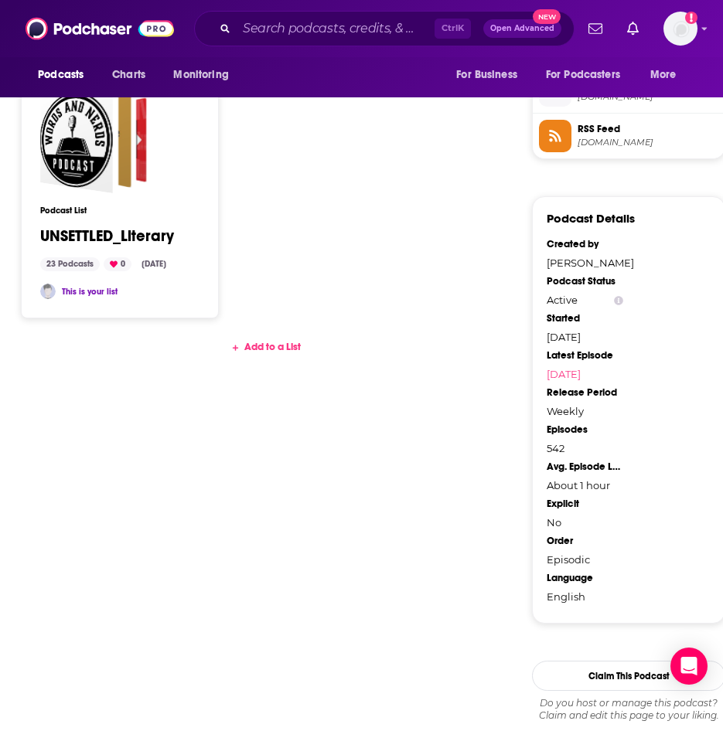
click at [325, 14] on div "Ctrl K Open Advanced New" at bounding box center [384, 29] width 380 height 36
click at [334, 36] on input "Search podcasts, credits, & more..." at bounding box center [336, 28] width 198 height 25
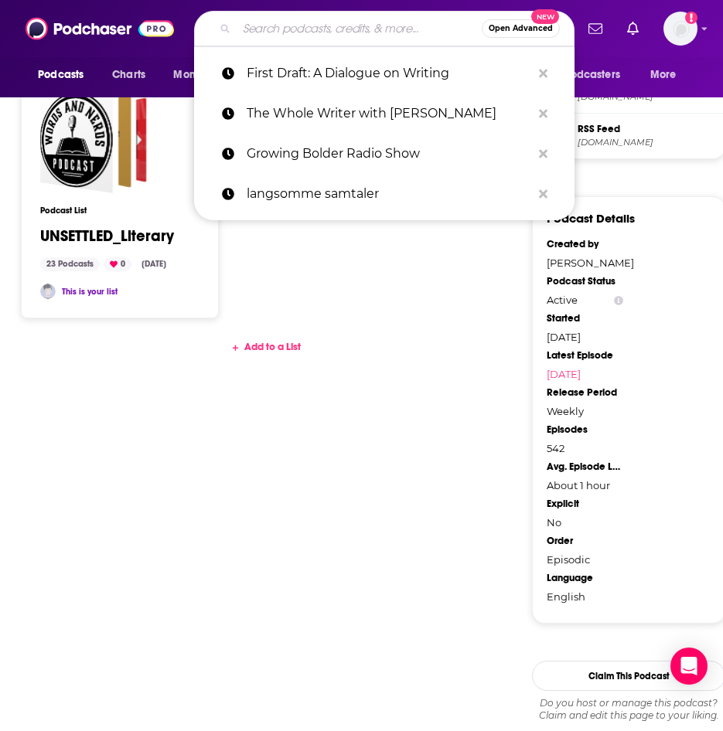
paste input "The One You Feed Podcast with Eric Zimmer"
type input "The One You Feed Podcast with Eric Zimmer"
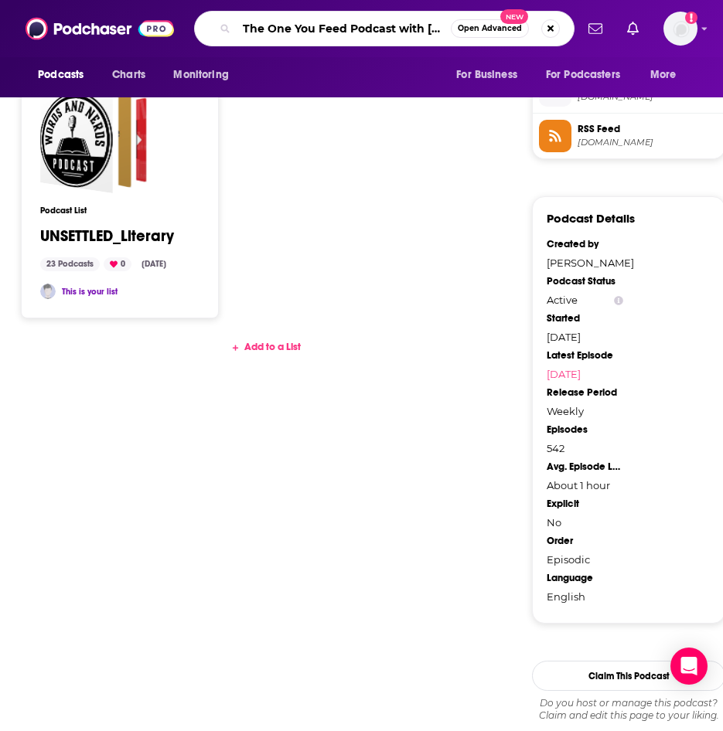
scroll to position [0, 52]
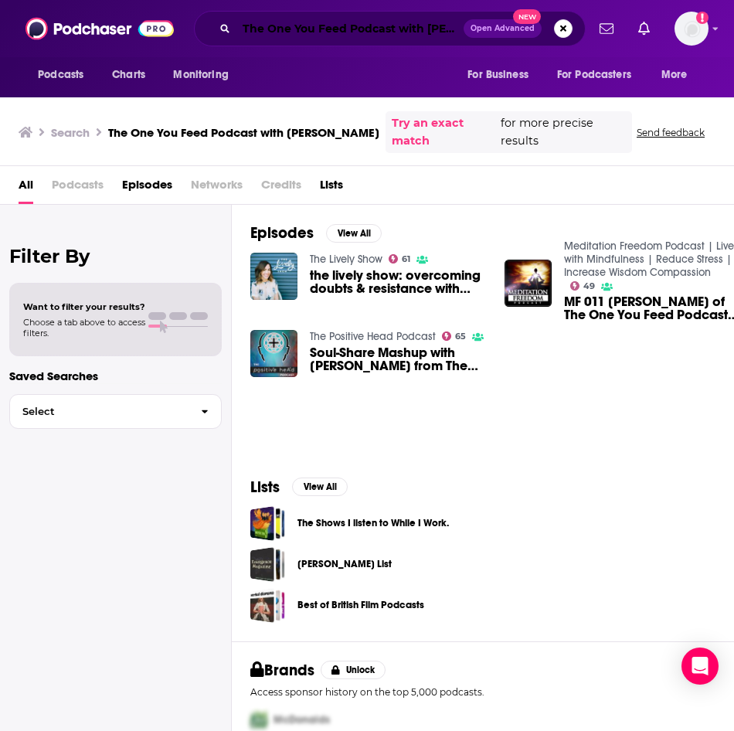
click at [372, 29] on input "The One You Feed Podcast with Eric Zimmer" at bounding box center [350, 28] width 227 height 25
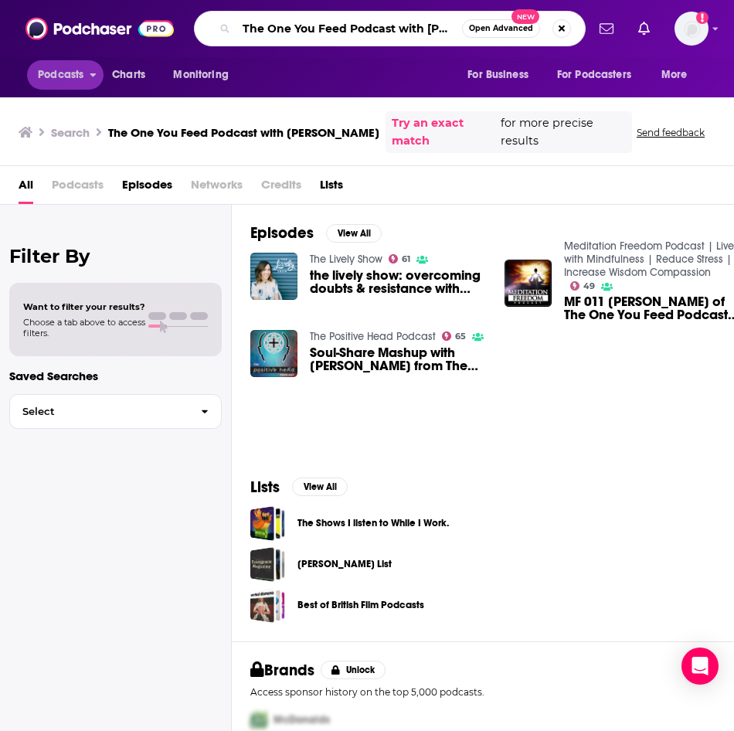
drag, startPoint x: 426, startPoint y: 29, endPoint x: 20, endPoint y: 74, distance: 408.3
click at [20, 74] on div "Podcasts Charts Monitoring The One You Feed Podcast with Eric Zimmer Open Advan…" at bounding box center [367, 48] width 734 height 97
type input "Eric Zimmer"
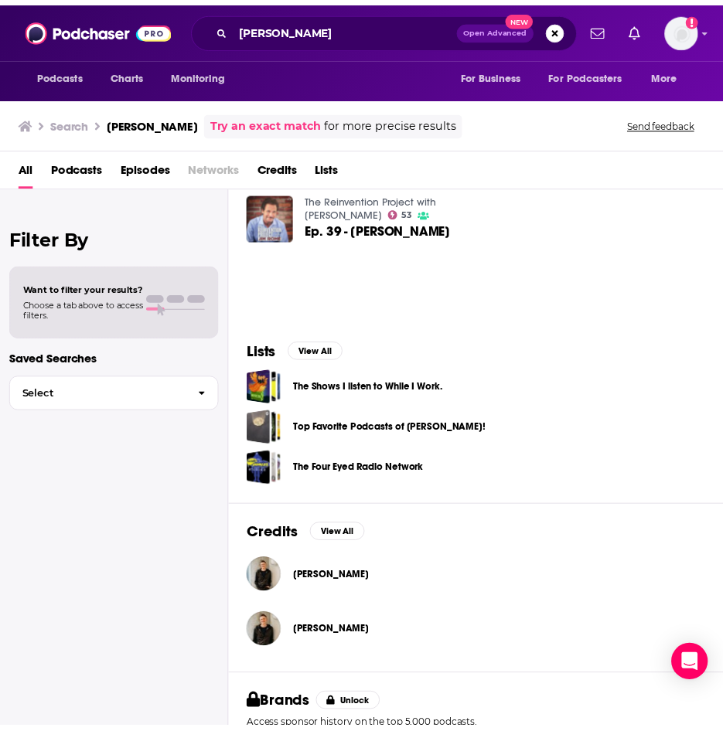
scroll to position [428, 0]
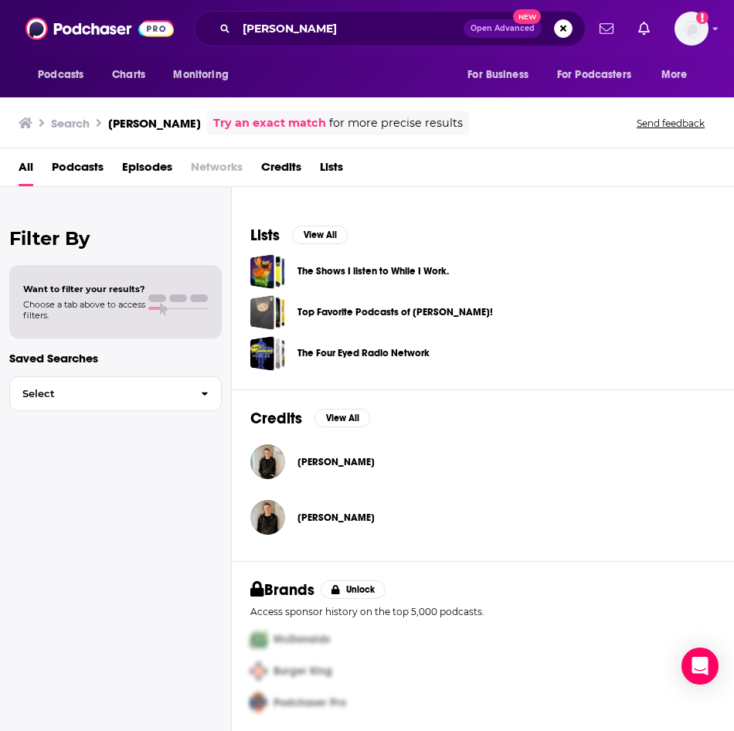
click at [329, 464] on span "Eric Zimmer" at bounding box center [336, 462] width 77 height 12
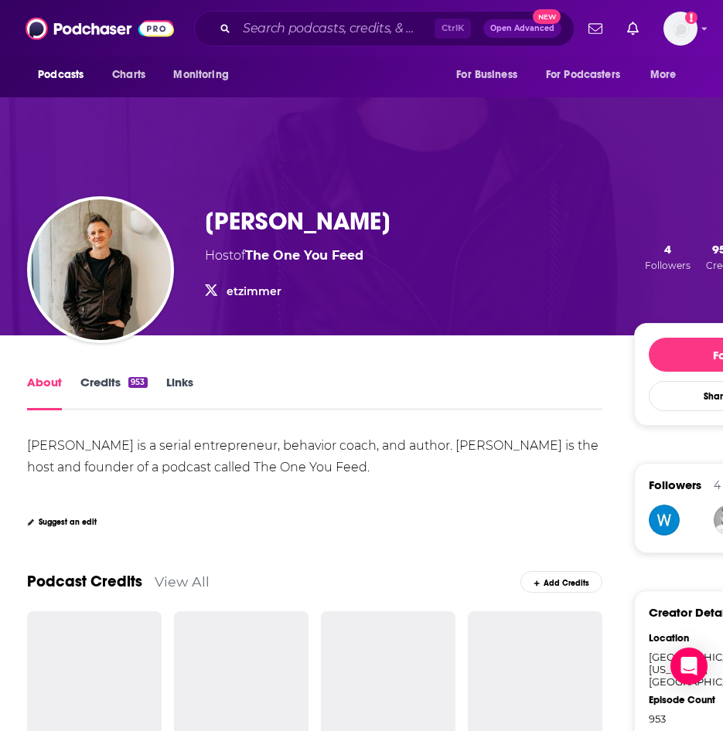
scroll to position [232, 0]
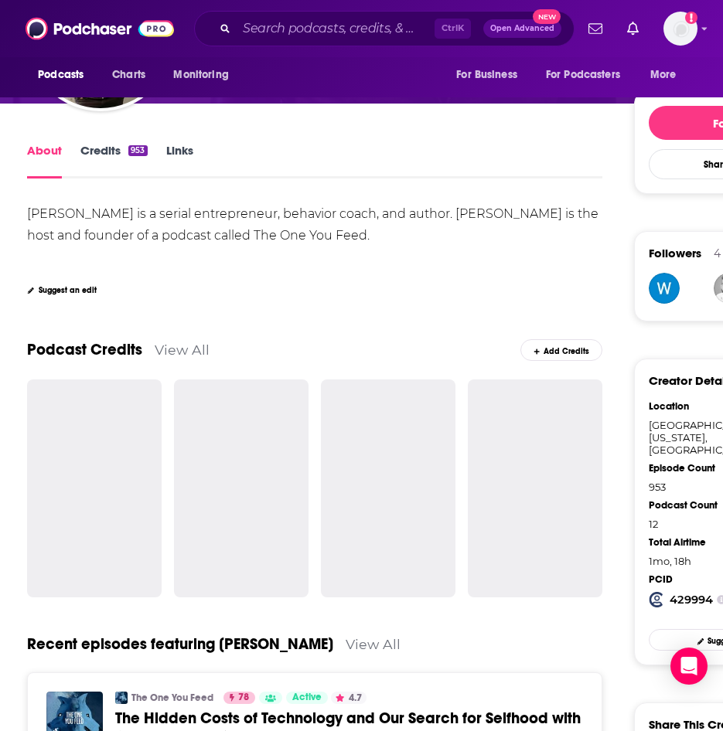
click at [199, 353] on link "View All" at bounding box center [182, 350] width 55 height 16
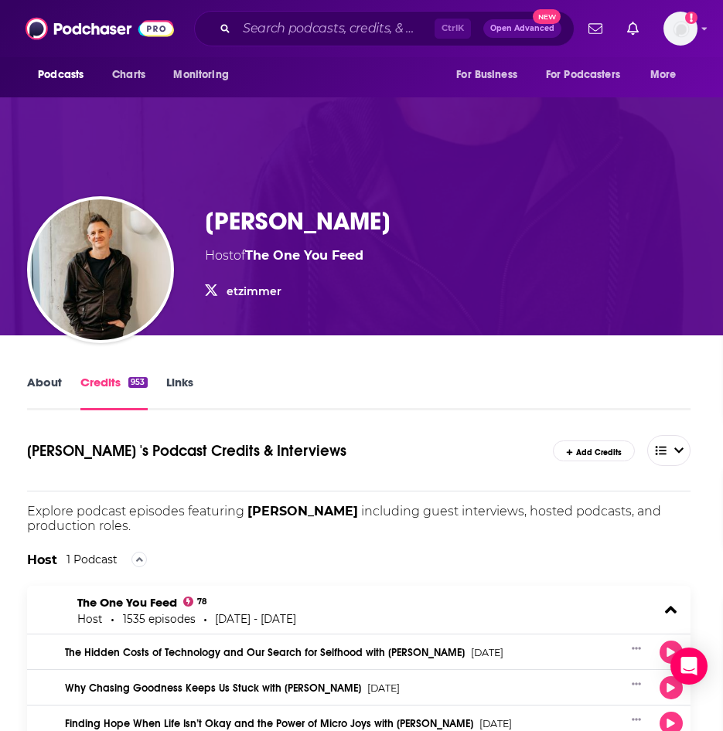
scroll to position [386, 0]
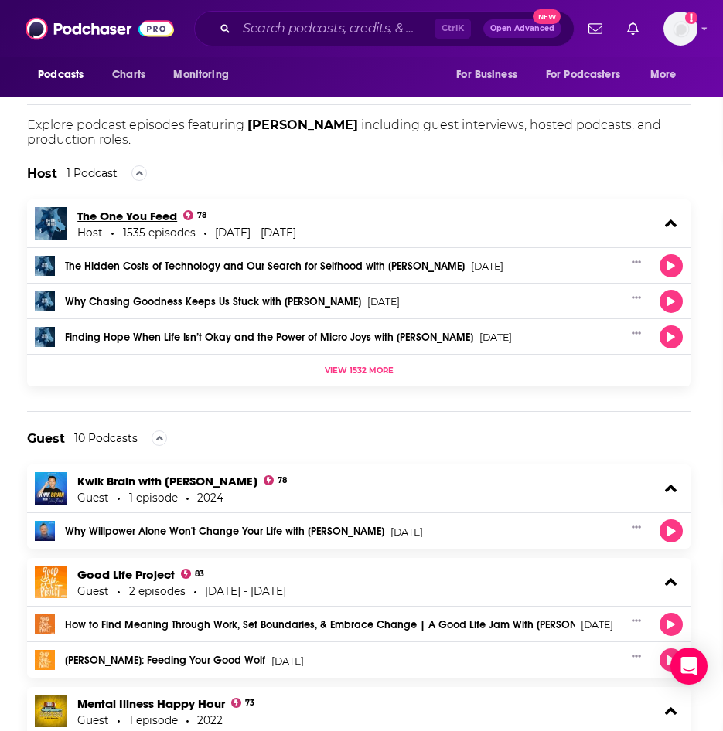
click at [121, 216] on link "The One You Feed" at bounding box center [127, 216] width 100 height 15
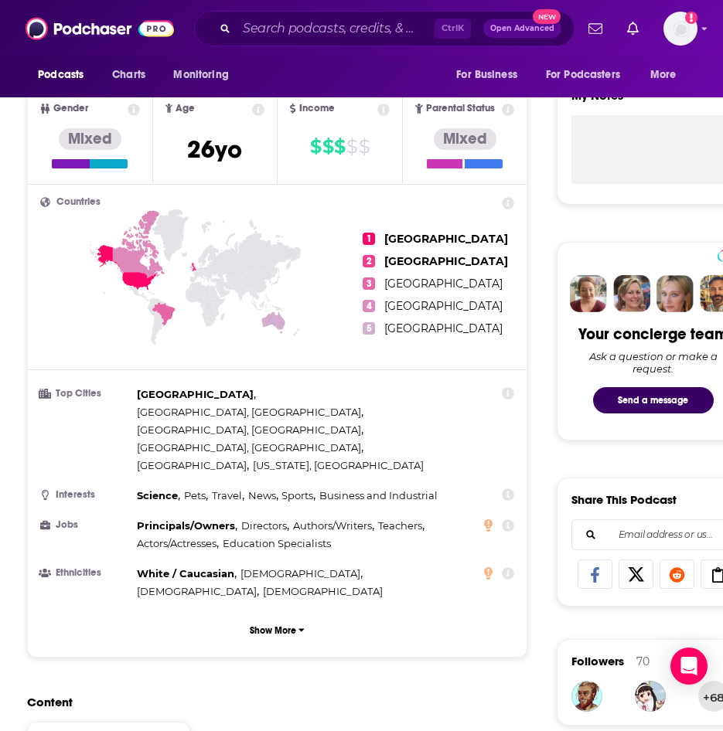
scroll to position [1082, 0]
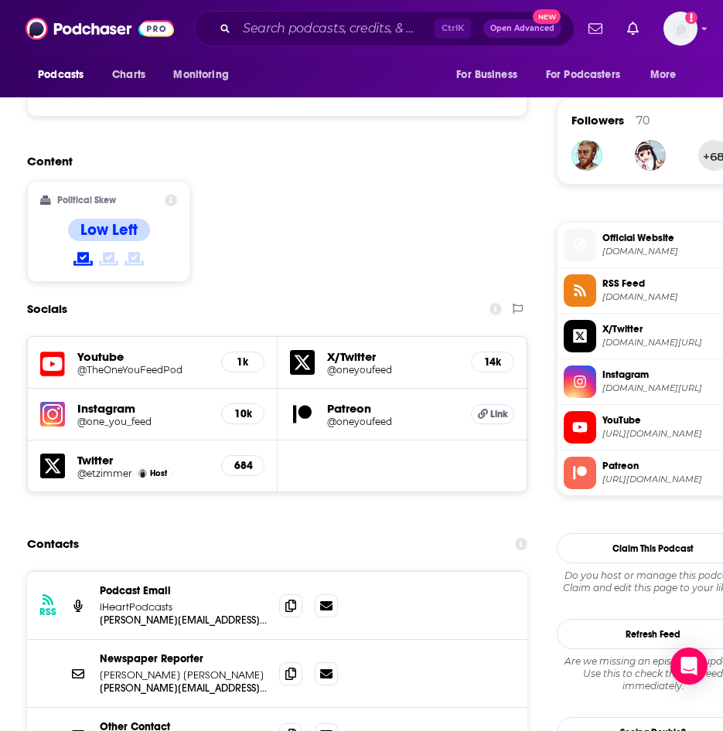
click at [107, 252] on icon at bounding box center [108, 259] width 19 height 14
click at [110, 219] on div "Low Left" at bounding box center [109, 244] width 82 height 50
click at [110, 220] on h4 "Low Left" at bounding box center [108, 229] width 57 height 19
click at [171, 194] on icon at bounding box center [171, 200] width 12 height 12
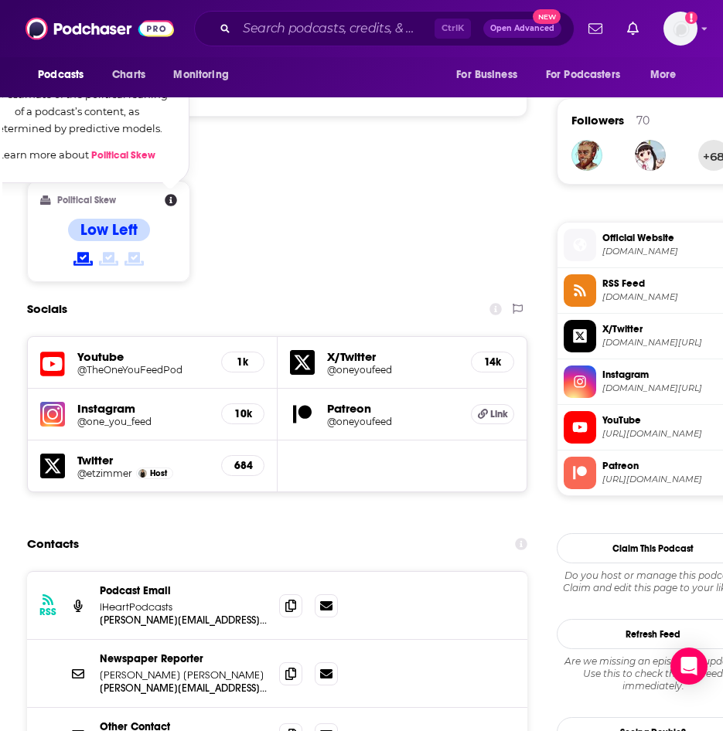
scroll to position [927, 0]
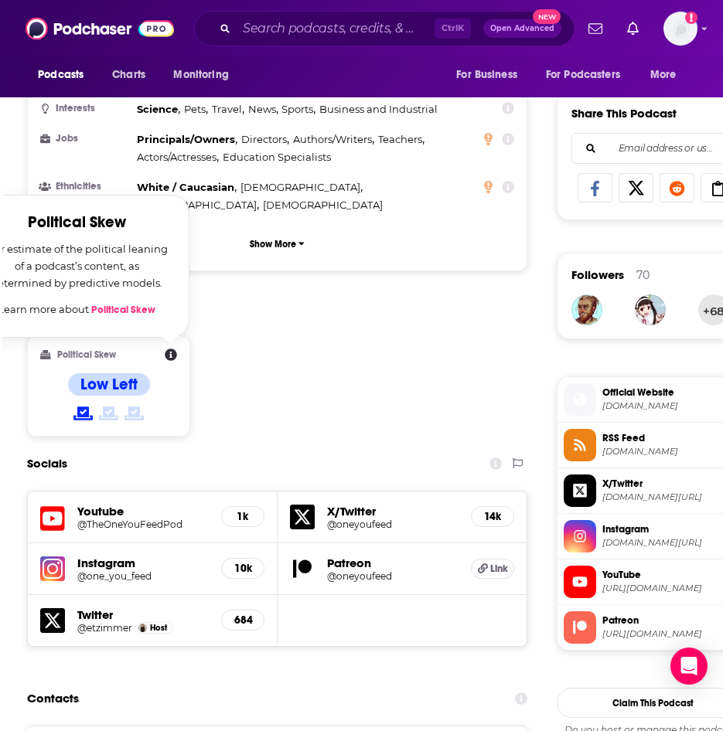
click at [99, 406] on icon at bounding box center [108, 413] width 19 height 15
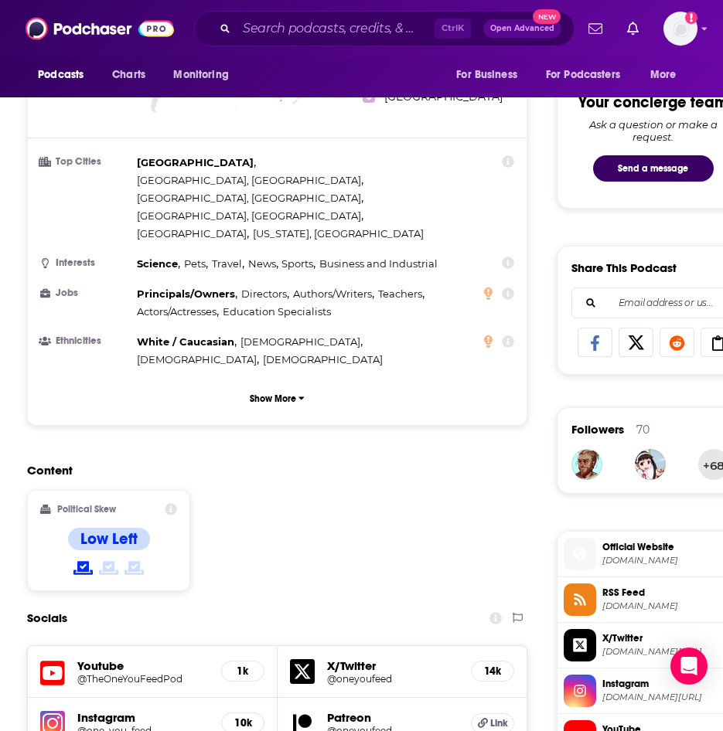
scroll to position [618, 0]
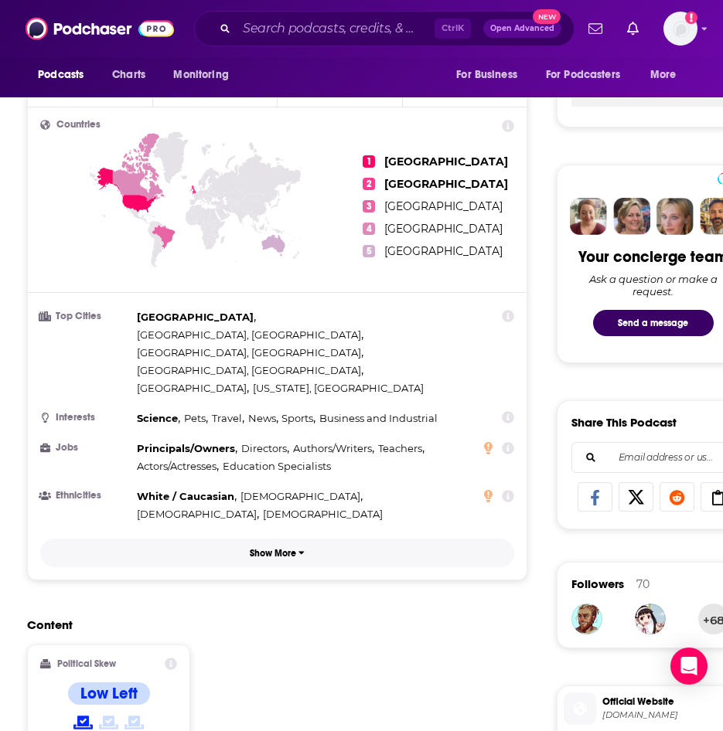
click at [286, 548] on p "Show More" at bounding box center [273, 553] width 46 height 11
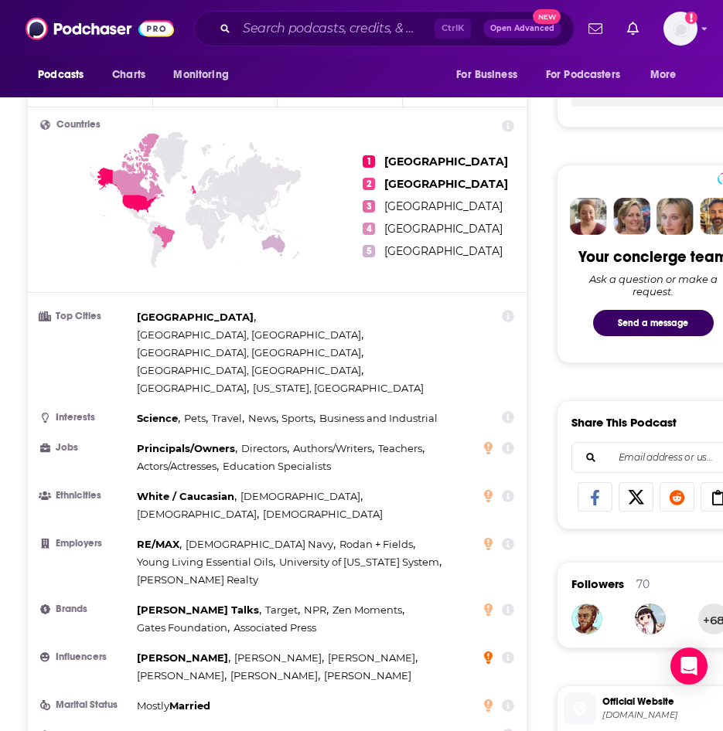
click at [489, 652] on icon at bounding box center [488, 658] width 9 height 12
click at [485, 699] on icon at bounding box center [488, 705] width 9 height 12
click at [509, 729] on icon at bounding box center [508, 735] width 12 height 12
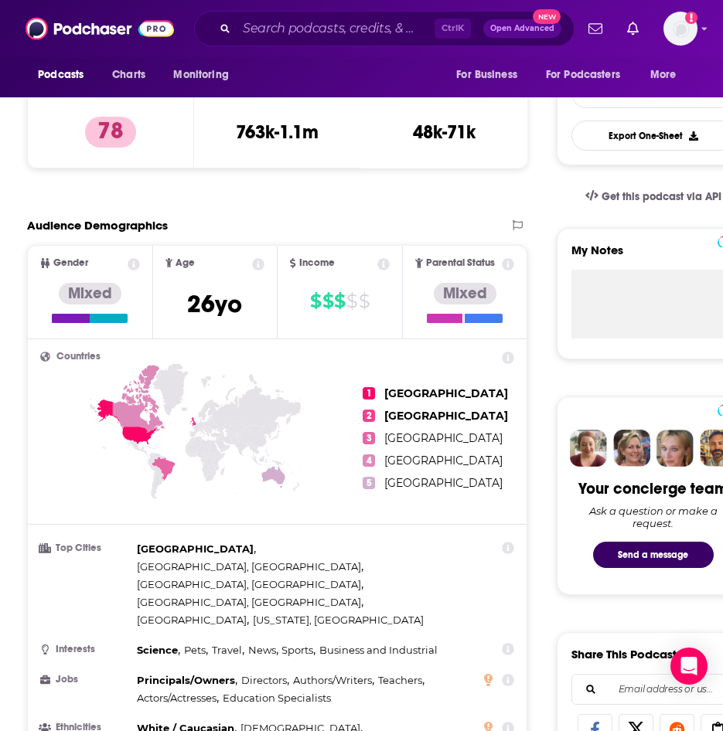
scroll to position [232, 0]
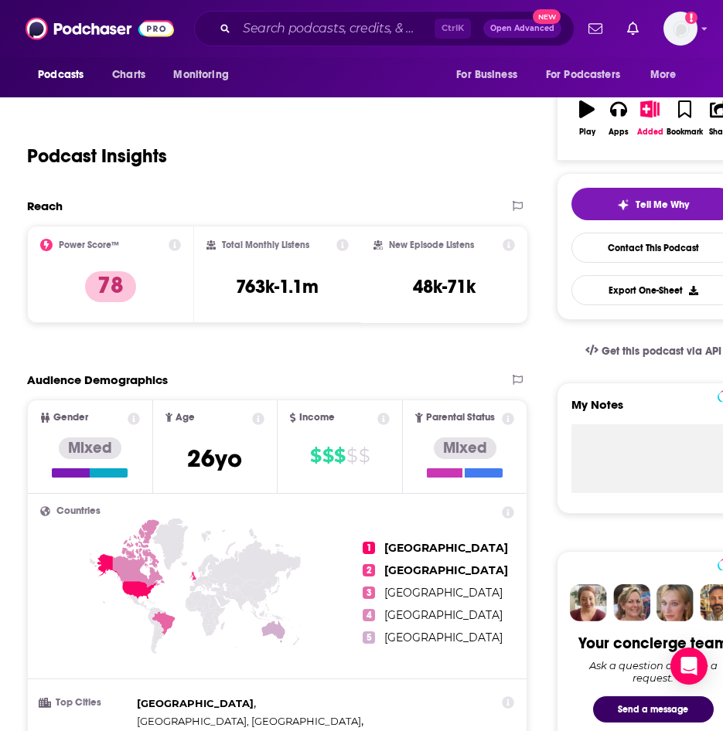
click at [173, 250] on icon at bounding box center [174, 245] width 12 height 12
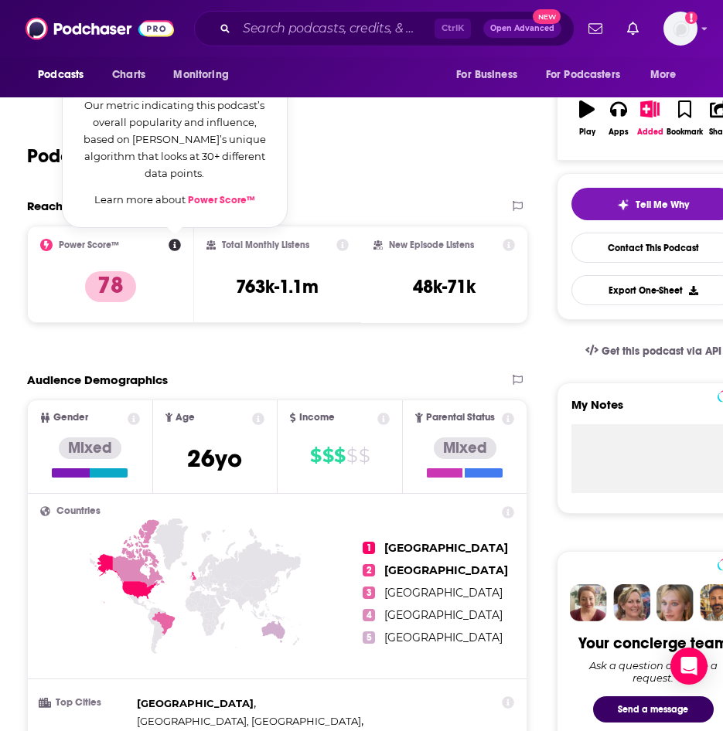
scroll to position [77, 0]
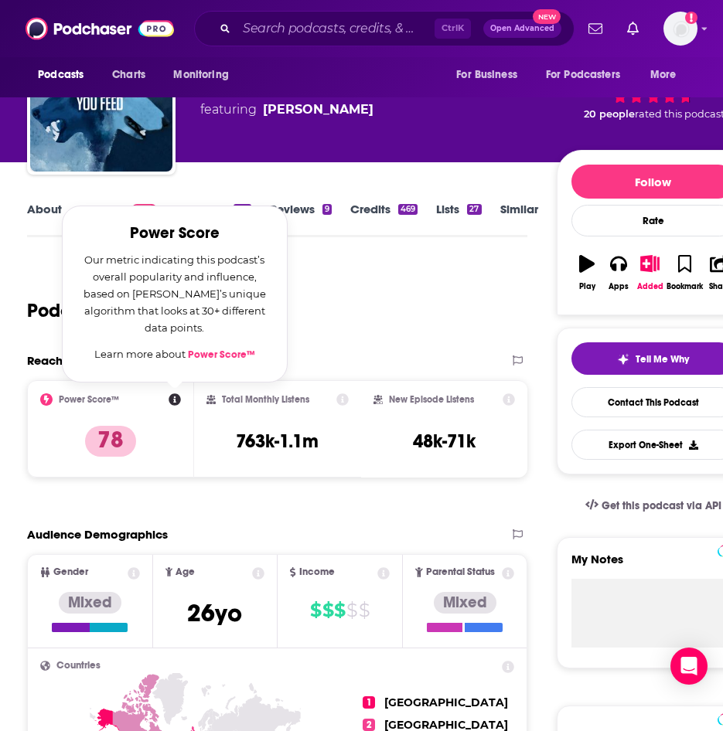
click at [438, 343] on div "Podcast Insights" at bounding box center [277, 307] width 500 height 91
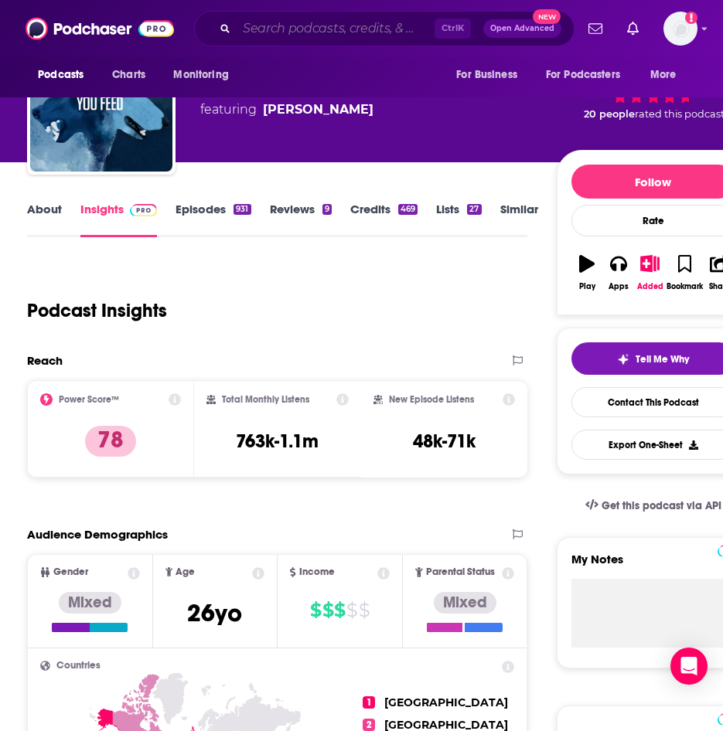
click at [360, 36] on input "Search podcasts, credits, & more..." at bounding box center [336, 28] width 198 height 25
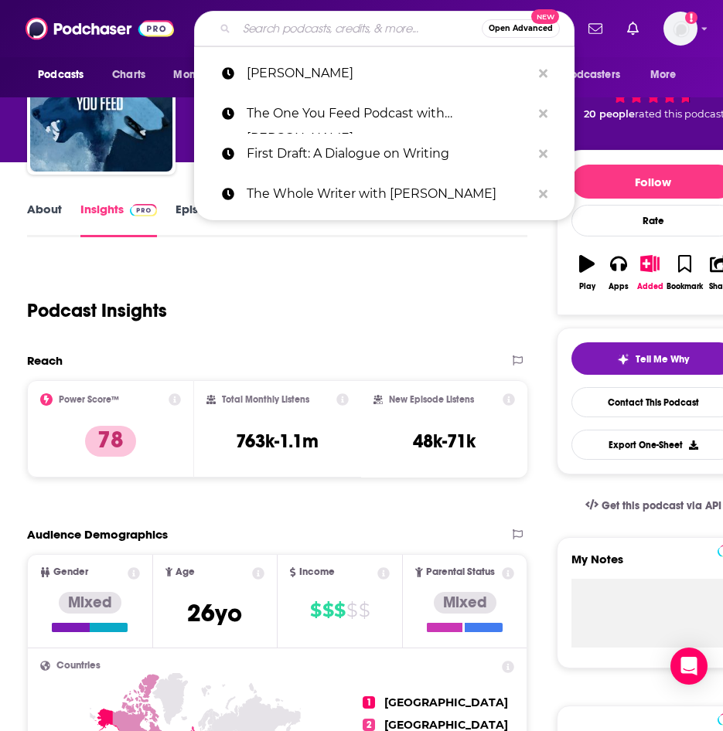
click at [360, 36] on input "Search podcasts, credits, & more..." at bounding box center [359, 28] width 245 height 25
paste input "Shifting Culture with Joshua Johnson"
type input "Shifting Culture with Joshua Johnson"
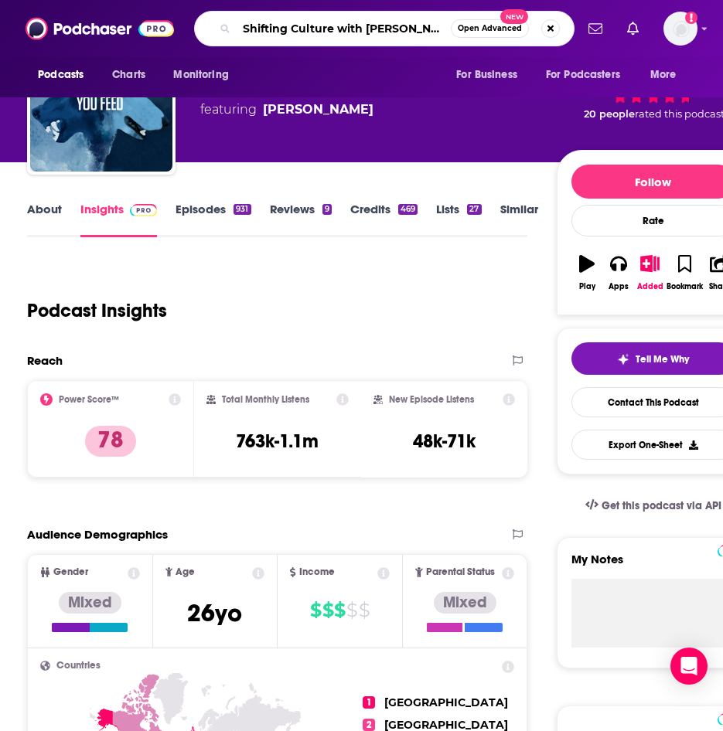
scroll to position [0, 12]
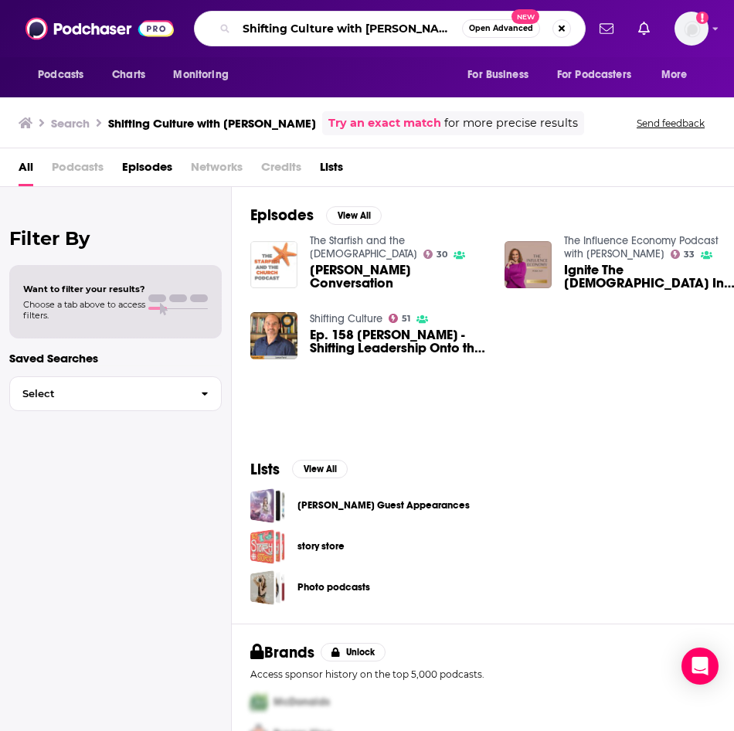
scroll to position [0, 1]
drag, startPoint x: 359, startPoint y: 29, endPoint x: 468, endPoint y: 27, distance: 109.8
click at [468, 27] on div "Shifting Culture with Joshua Johnson Open Advanced New" at bounding box center [390, 29] width 392 height 36
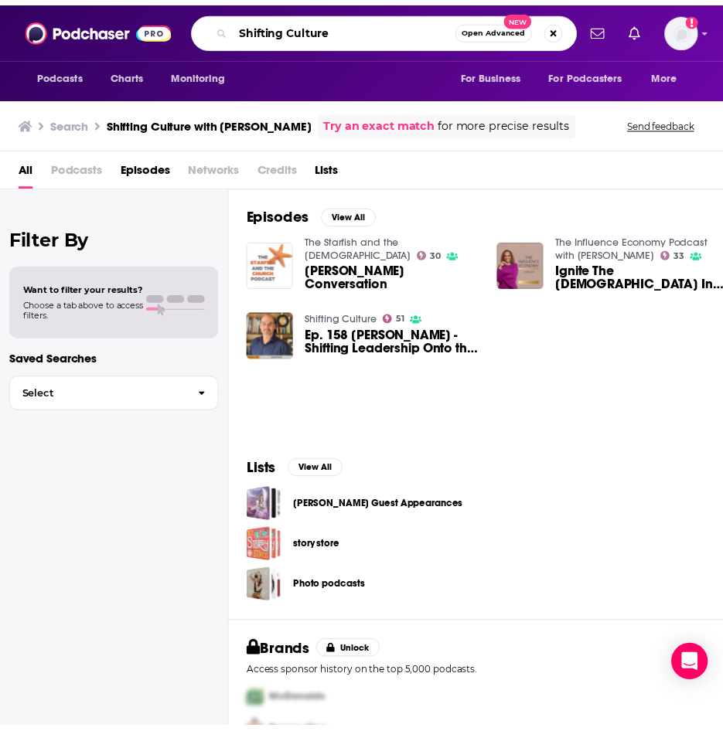
scroll to position [0, 0]
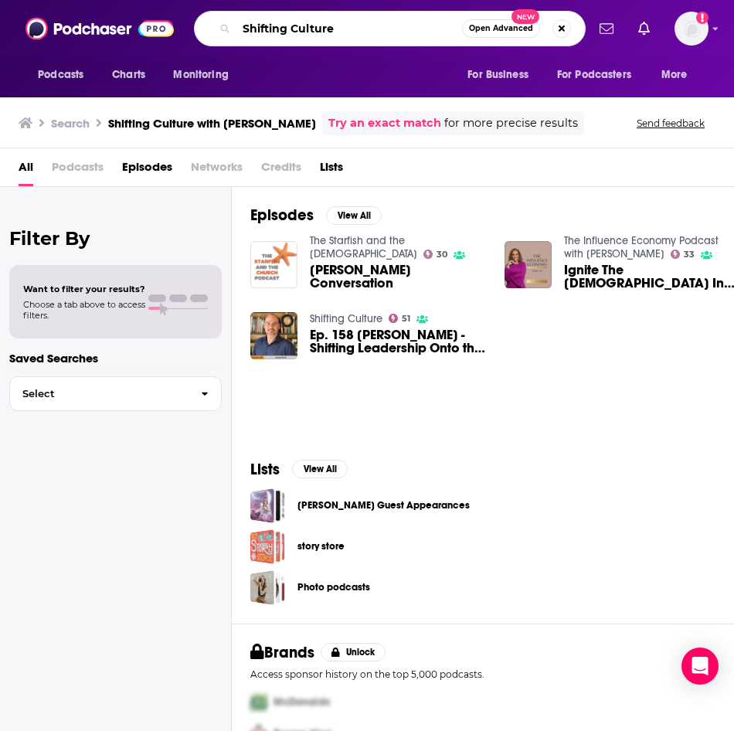
type input "Shifting Culture"
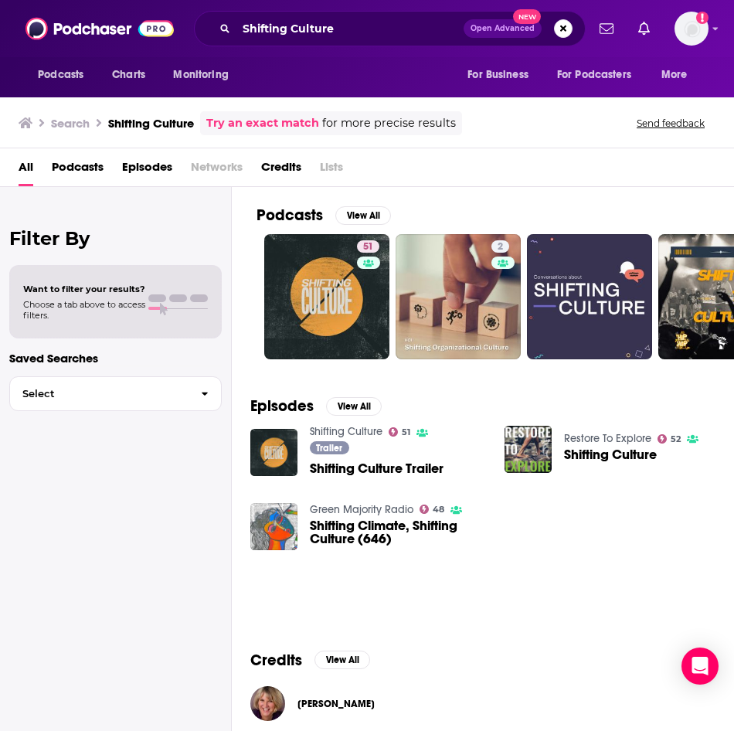
click at [363, 474] on span "Shifting Culture Trailer" at bounding box center [377, 468] width 134 height 13
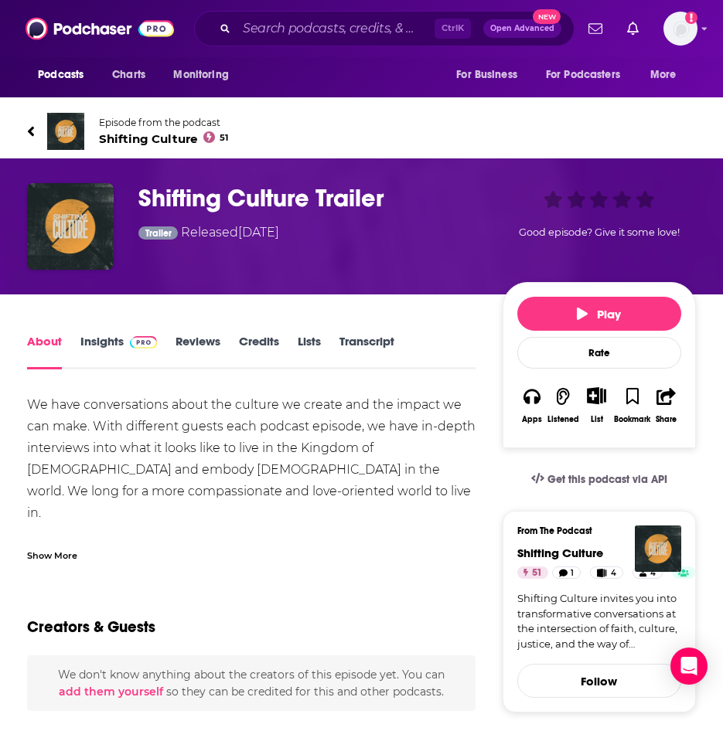
click at [314, 339] on link "Lists" at bounding box center [309, 352] width 23 height 36
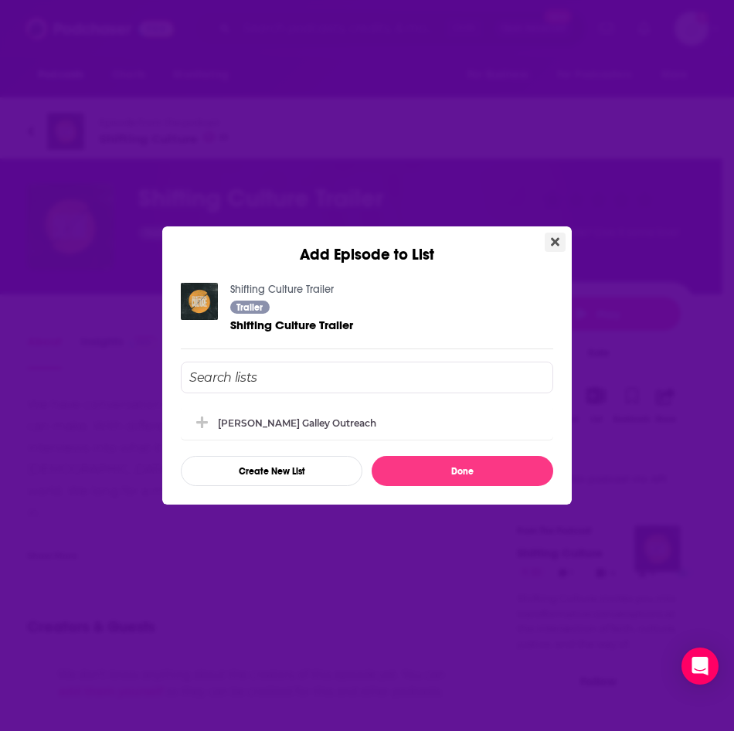
click at [551, 238] on icon "Close" at bounding box center [555, 242] width 9 height 12
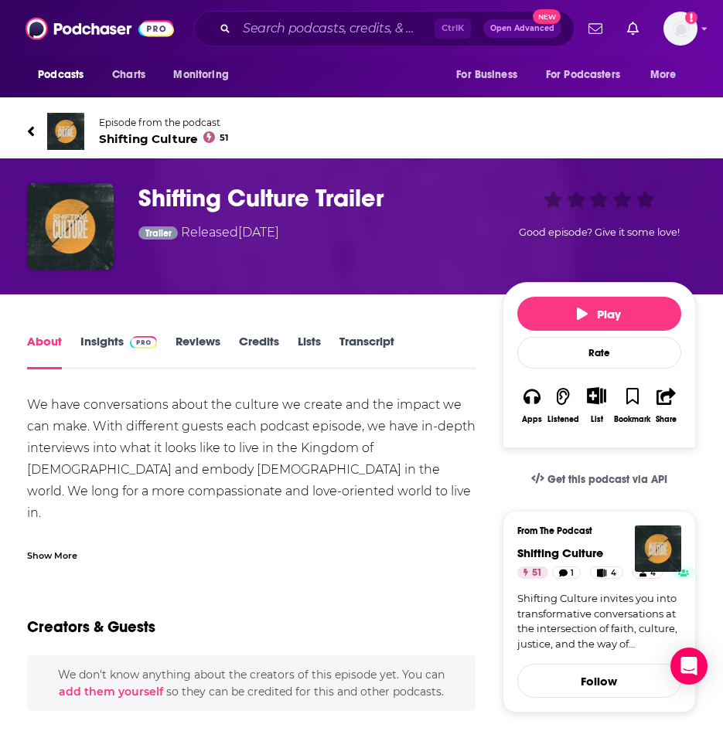
click at [121, 340] on link "Insights" at bounding box center [118, 352] width 77 height 36
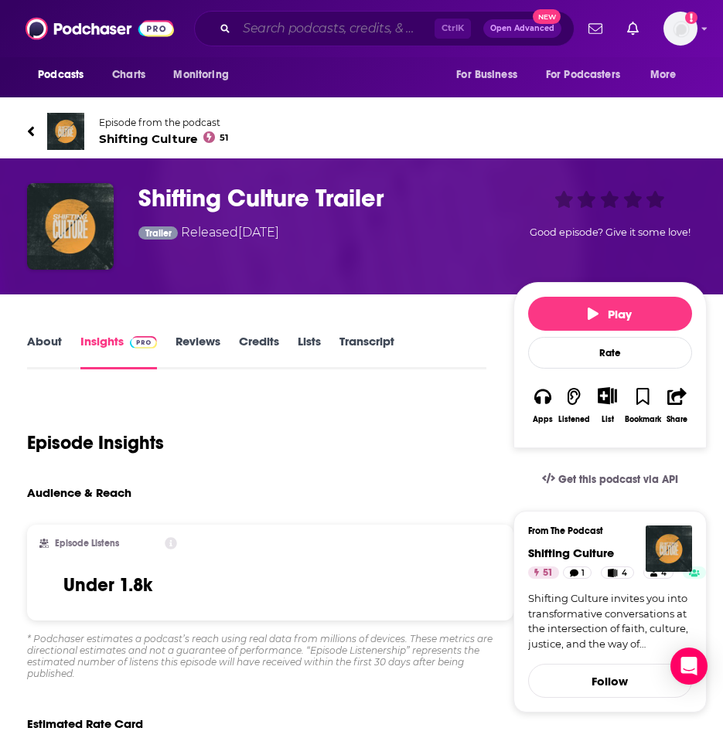
click at [390, 32] on input "Search podcasts, credits, & more..." at bounding box center [336, 28] width 198 height 25
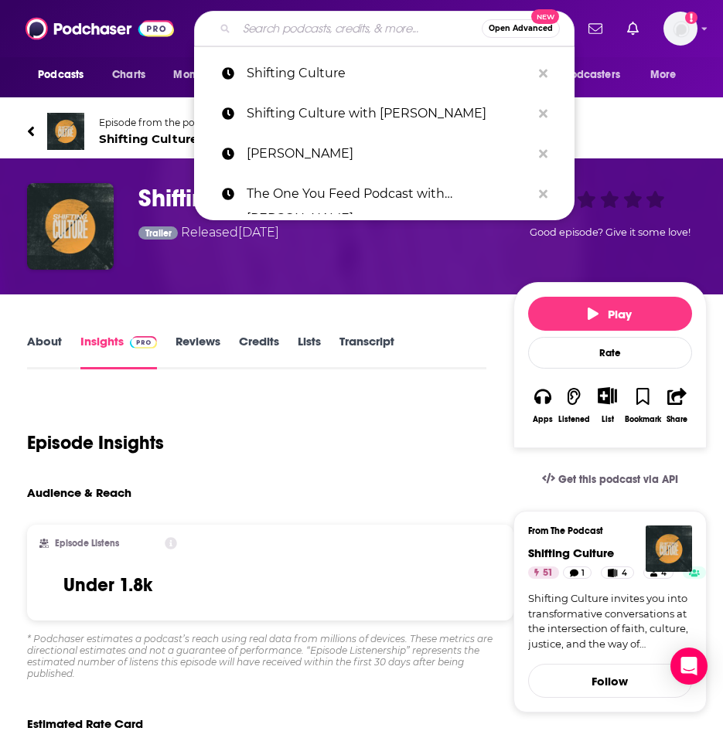
paste input "[PERSON_NAME]"
type input "[PERSON_NAME]"
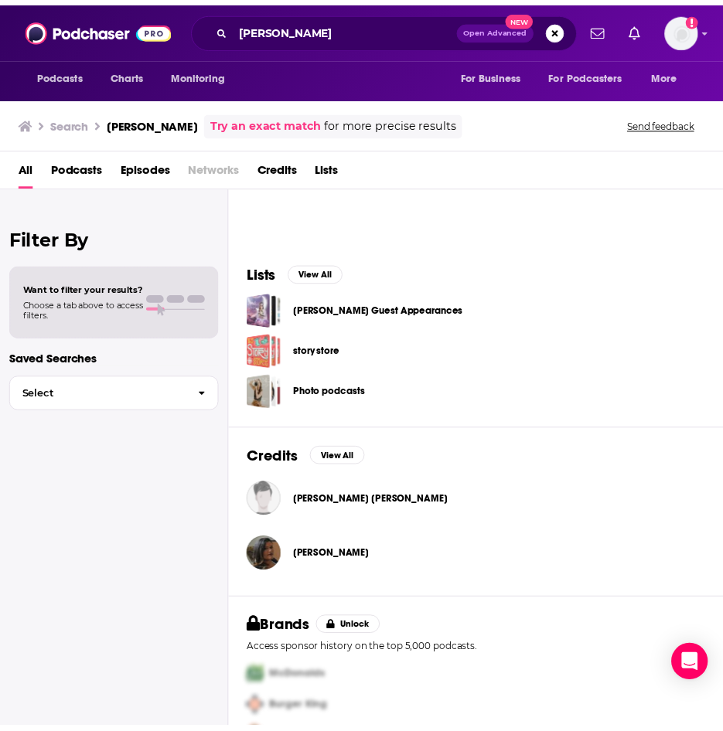
scroll to position [428, 0]
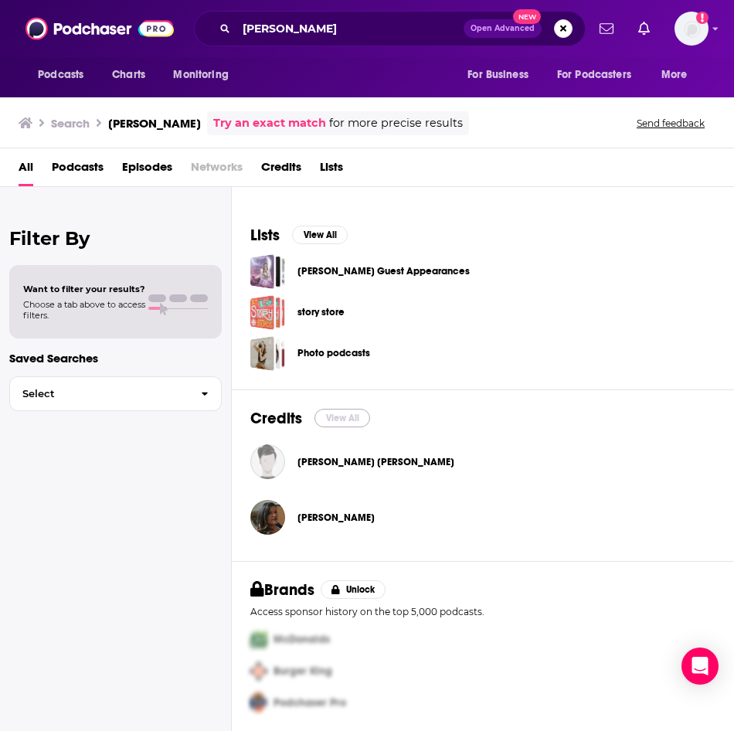
click at [355, 413] on button "View All" at bounding box center [343, 418] width 56 height 19
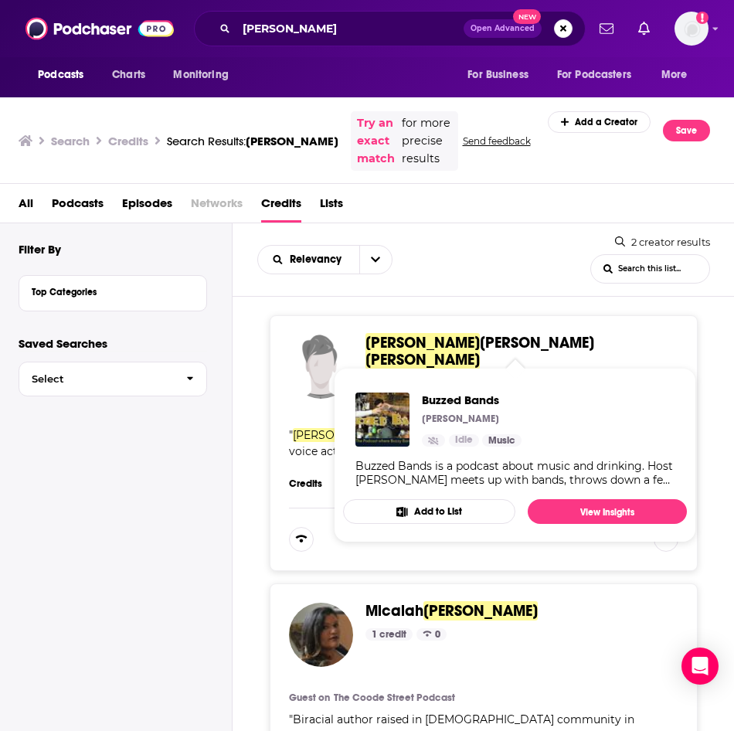
click at [469, 350] on span "Johnson" at bounding box center [423, 359] width 114 height 19
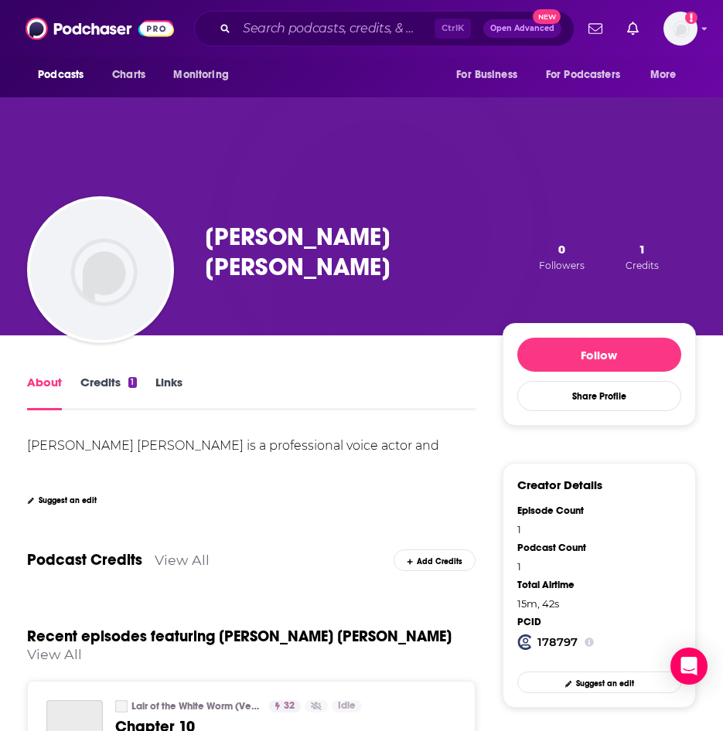
scroll to position [386, 0]
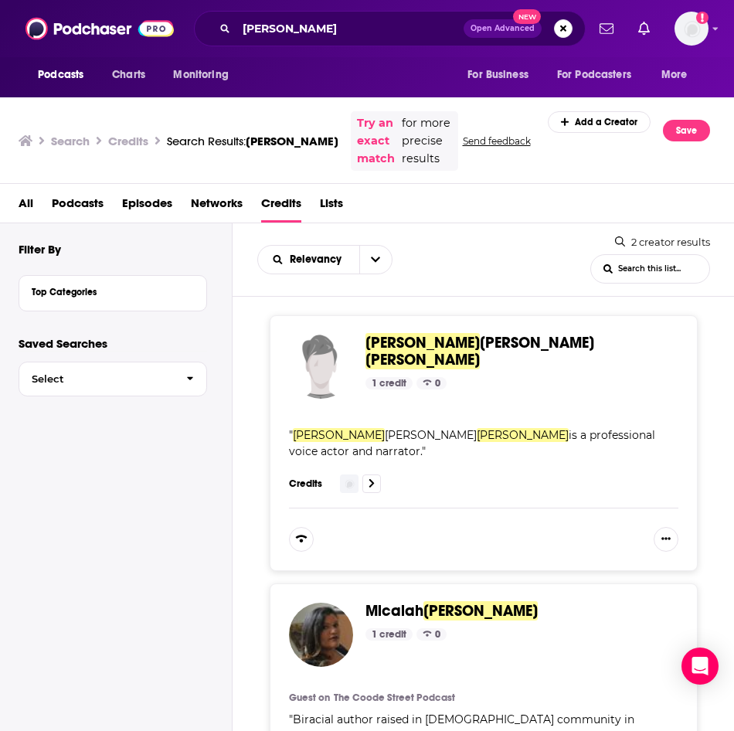
scroll to position [160, 0]
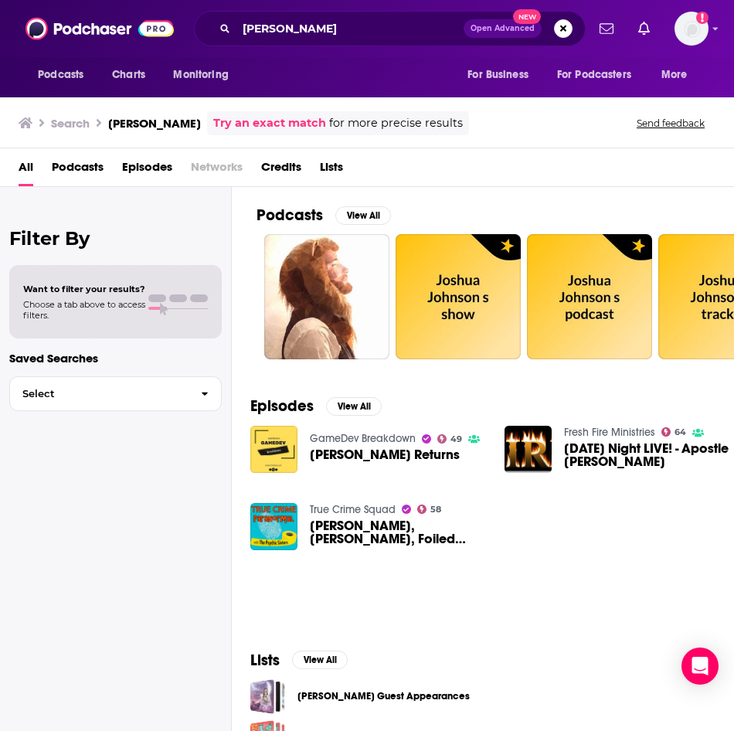
drag, startPoint x: 403, startPoint y: 402, endPoint x: 409, endPoint y: 410, distance: 10.1
click at [409, 410] on div "Episodes View All GameDev Breakdown 49 Joshua Johnson Returns Fresh Fire Minist…" at bounding box center [483, 505] width 502 height 254
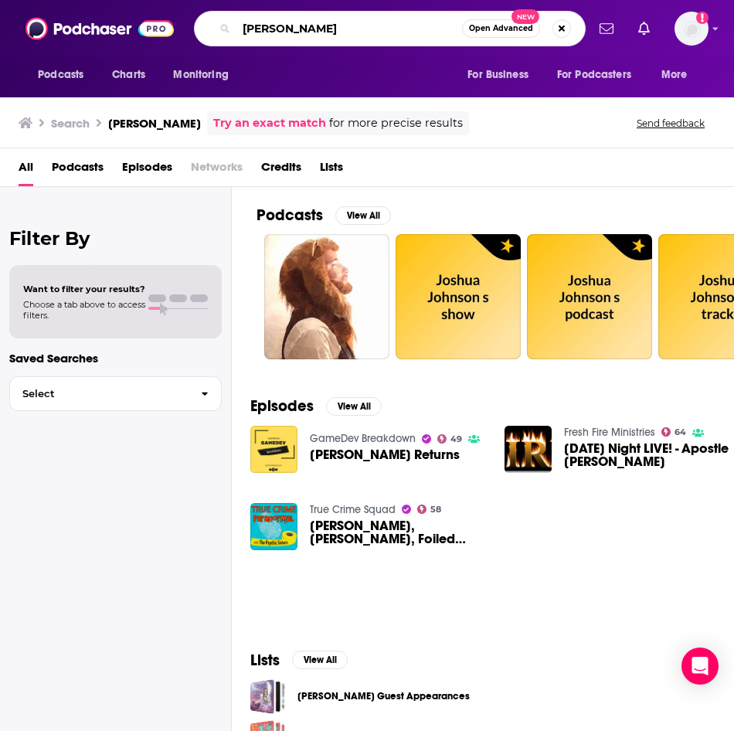
click at [299, 19] on input "[PERSON_NAME]" at bounding box center [350, 28] width 226 height 25
type input "shifting culture"
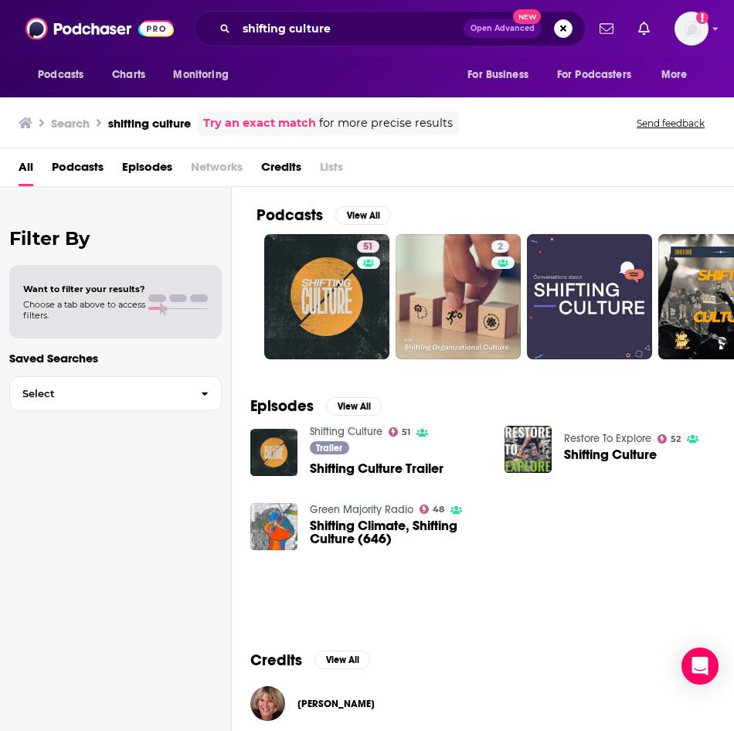
click at [330, 432] on link "Shifting Culture" at bounding box center [346, 431] width 73 height 13
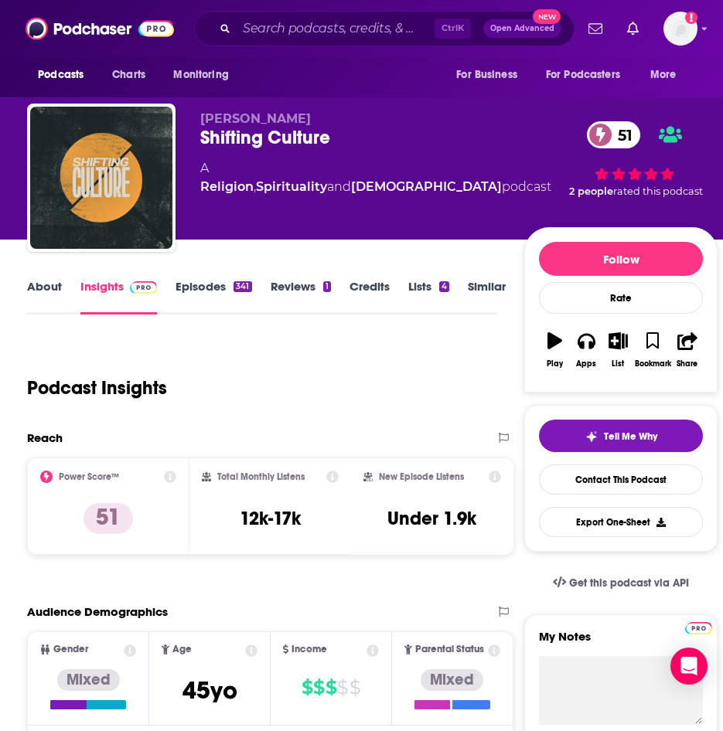
click at [224, 282] on link "Episodes 341" at bounding box center [213, 297] width 76 height 36
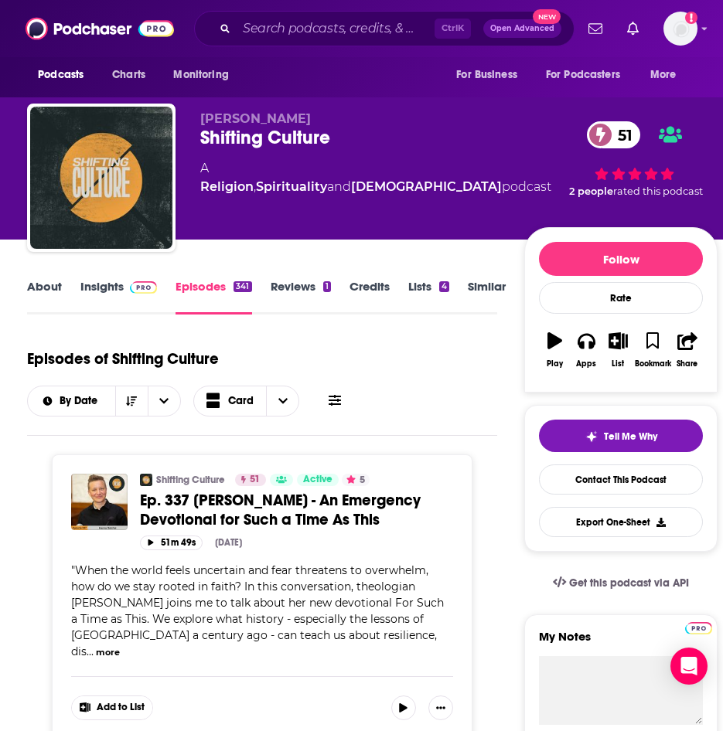
click at [101, 284] on link "Insights" at bounding box center [118, 297] width 77 height 36
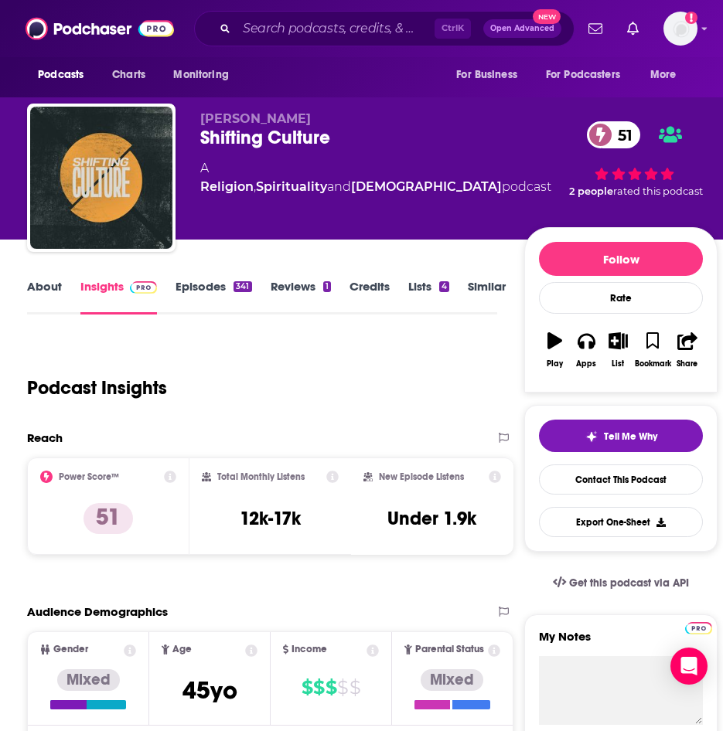
drag, startPoint x: 244, startPoint y: 504, endPoint x: 272, endPoint y: 496, distance: 28.9
click at [244, 503] on div "Total Monthly Listens 12k-17k" at bounding box center [271, 506] width 138 height 71
click at [337, 480] on icon at bounding box center [332, 477] width 12 height 12
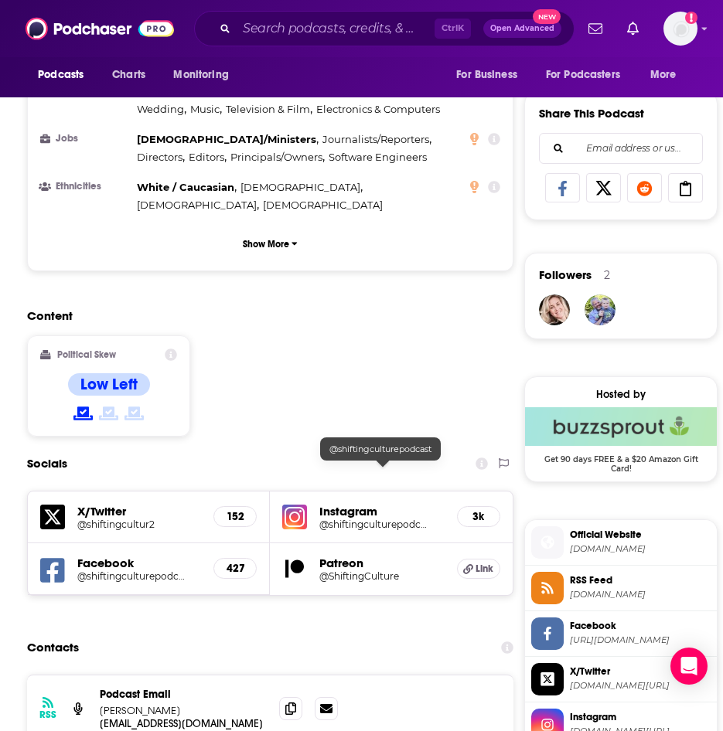
scroll to position [773, 0]
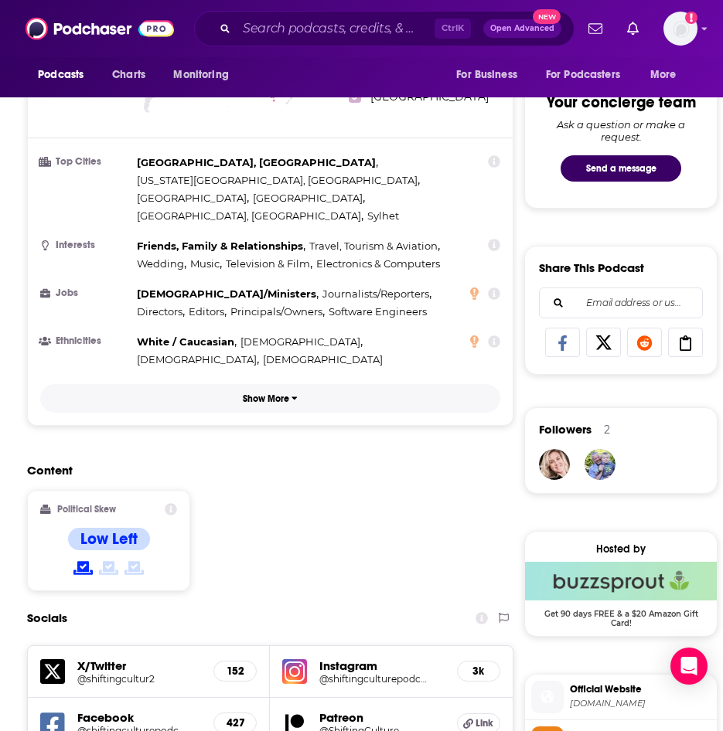
click at [285, 384] on button "Show More" at bounding box center [270, 398] width 460 height 29
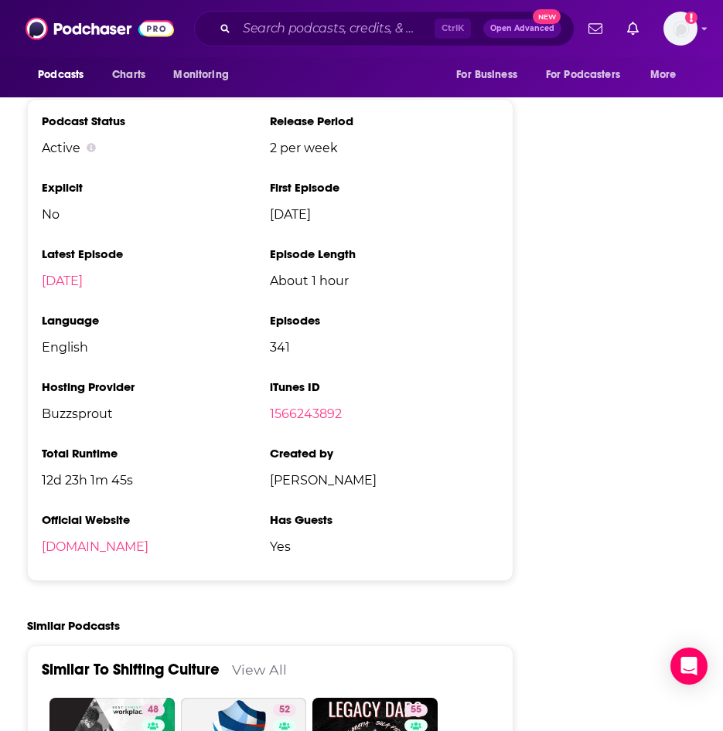
scroll to position [2319, 0]
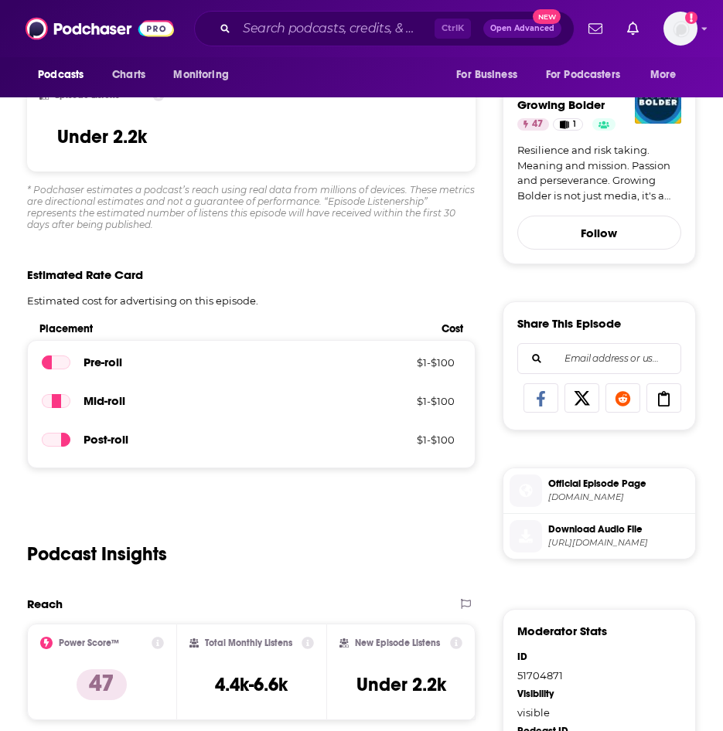
scroll to position [1159, 0]
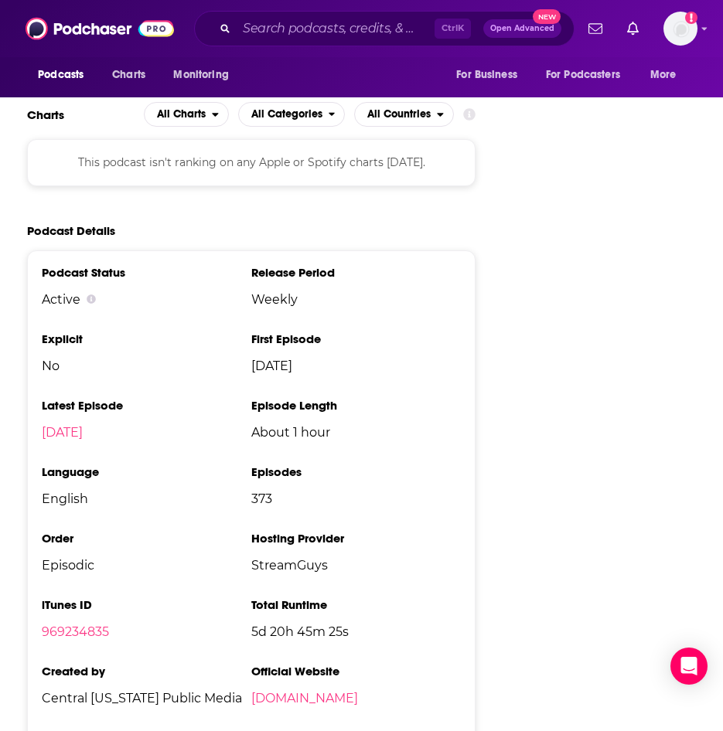
scroll to position [2396, 0]
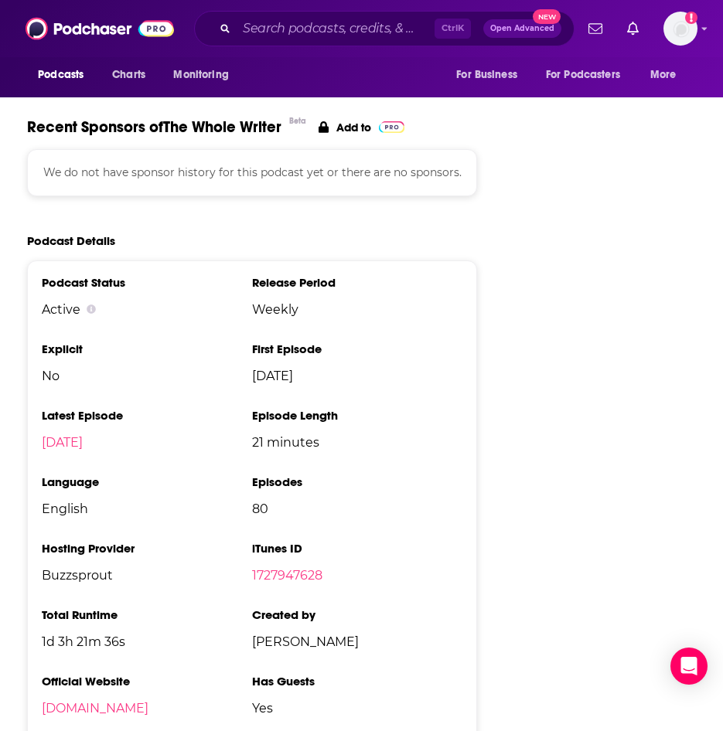
scroll to position [1778, 0]
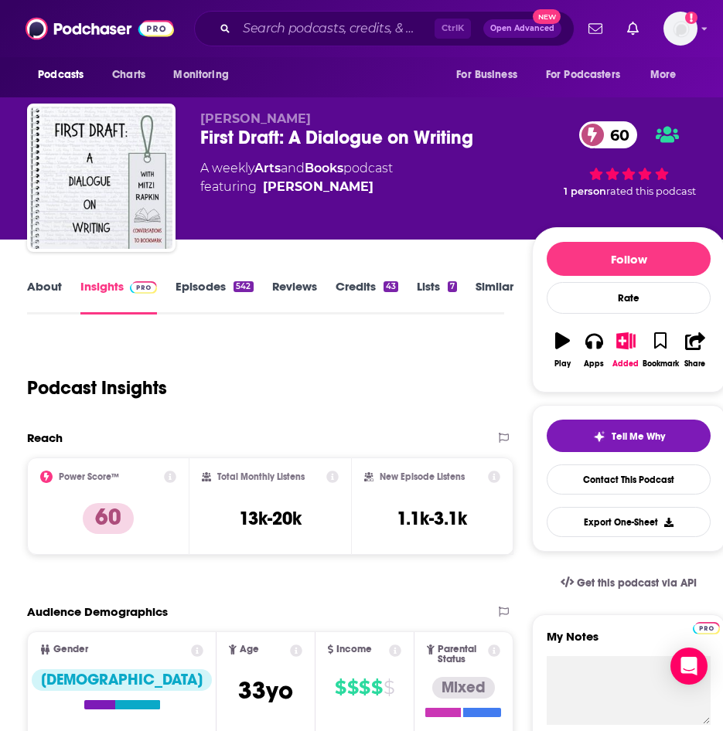
click at [502, 648] on div "Parental Status" at bounding box center [463, 655] width 98 height 20
click at [498, 657] on span "Parental Status Mixed" at bounding box center [463, 682] width 98 height 100
click at [495, 654] on icon at bounding box center [494, 651] width 12 height 12
click at [495, 653] on icon at bounding box center [494, 651] width 12 height 12
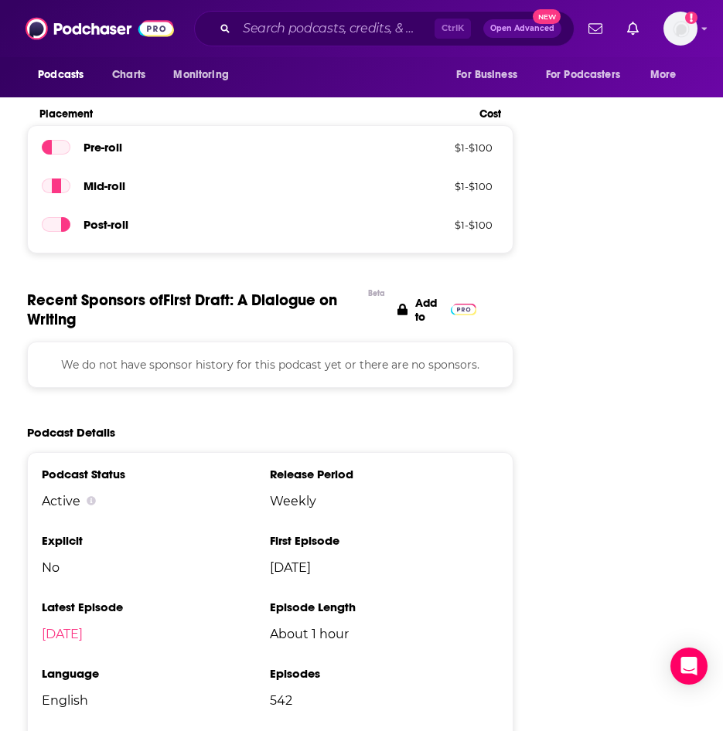
scroll to position [2241, 0]
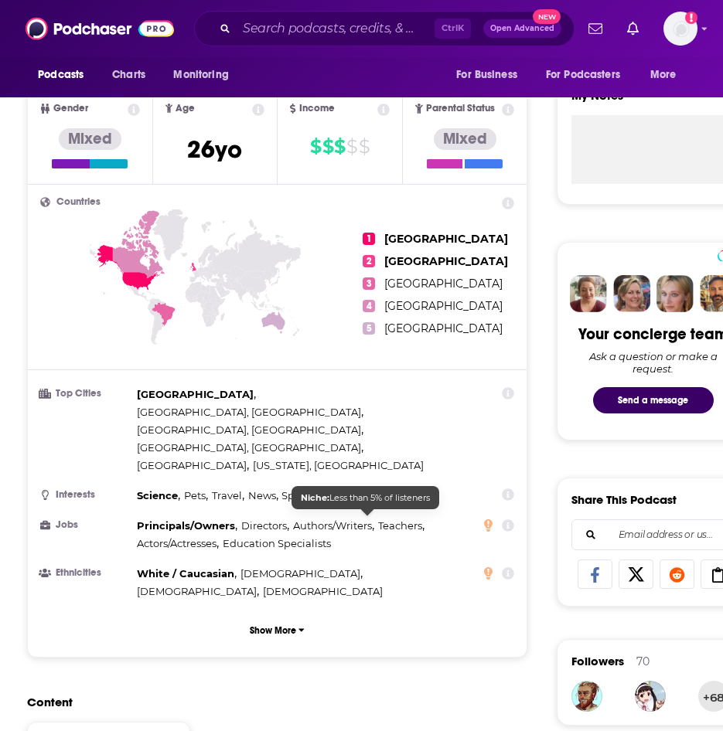
scroll to position [386, 0]
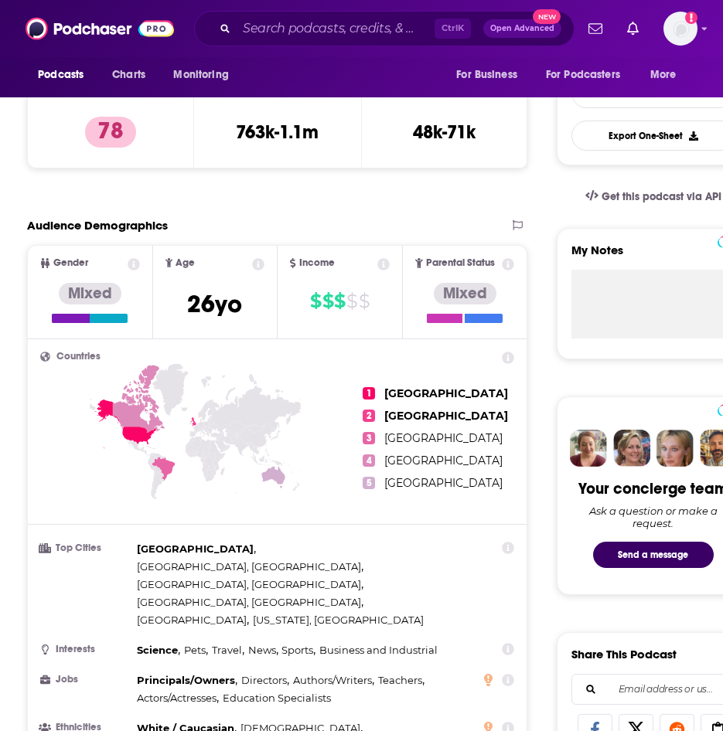
click at [507, 261] on icon at bounding box center [508, 264] width 12 height 12
click at [464, 317] on div at bounding box center [463, 318] width 2 height 9
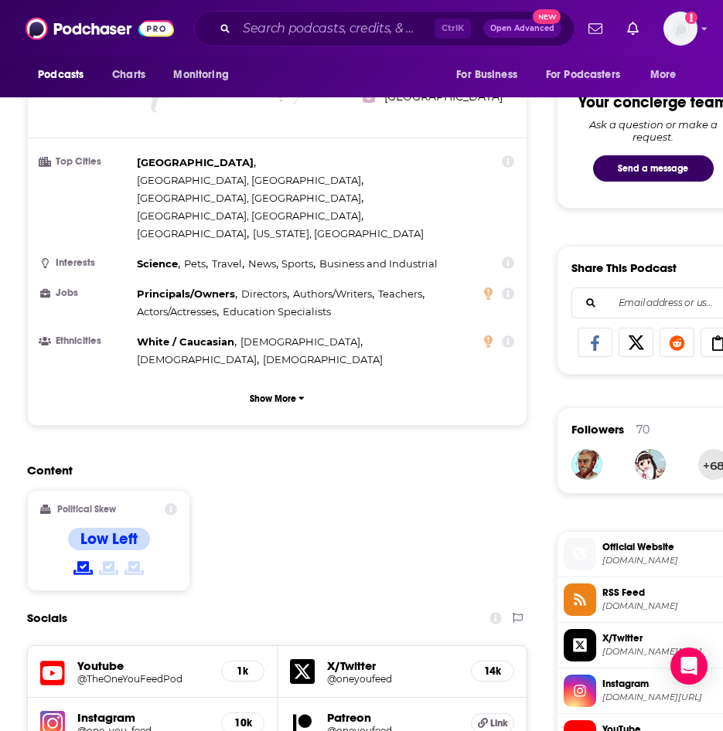
scroll to position [696, 0]
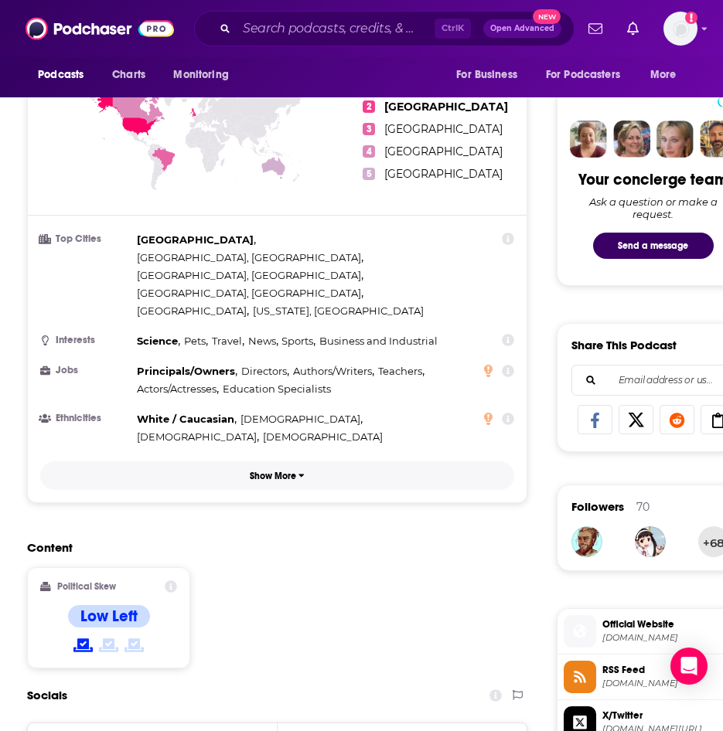
click at [291, 461] on button "Show More" at bounding box center [277, 475] width 474 height 29
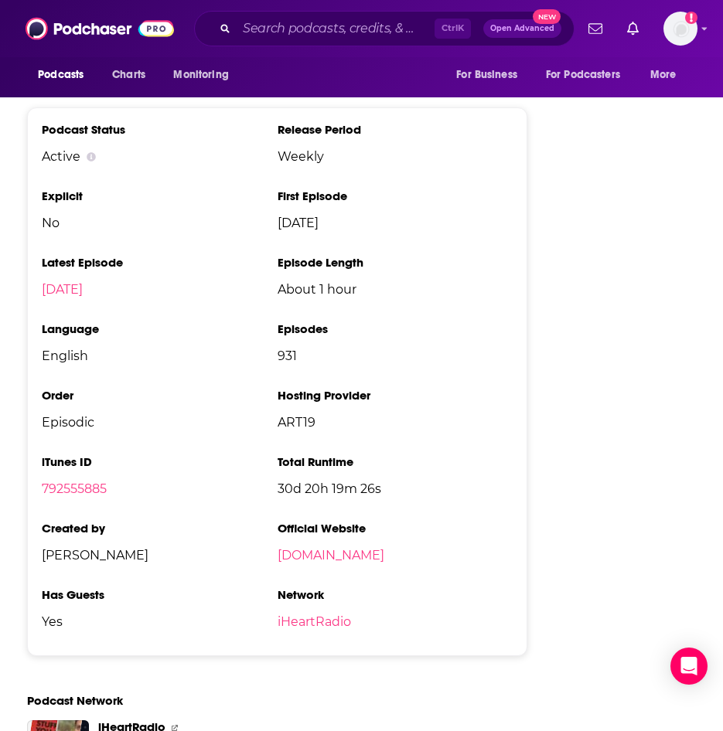
scroll to position [3246, 0]
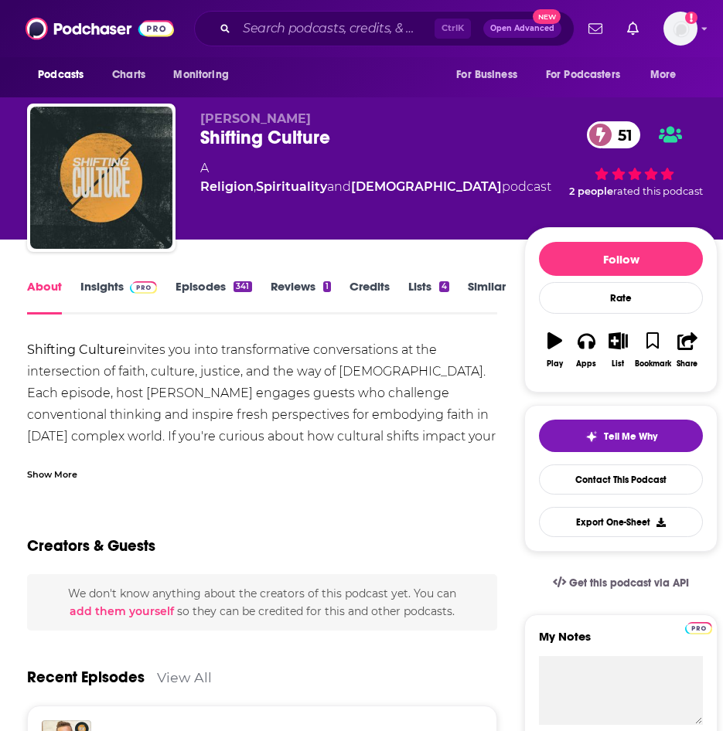
click at [128, 281] on span at bounding box center [140, 286] width 33 height 15
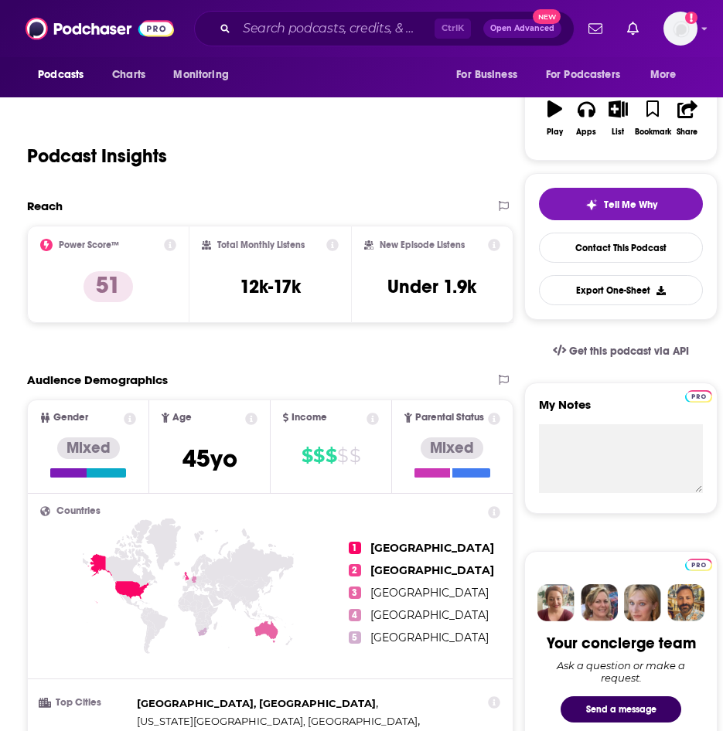
scroll to position [541, 0]
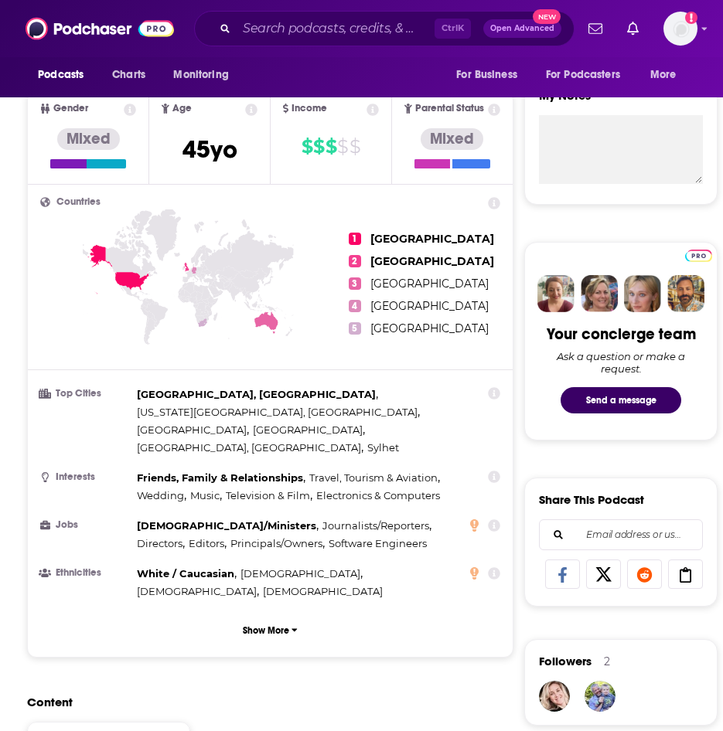
click at [259, 561] on div "Countries 1 [GEOGRAPHIC_DATA] 2 [GEOGRAPHIC_DATA] 3 [GEOGRAPHIC_DATA] 4 [GEOGRA…" at bounding box center [270, 421] width 485 height 472
click at [274, 625] on p "Show More" at bounding box center [266, 630] width 46 height 11
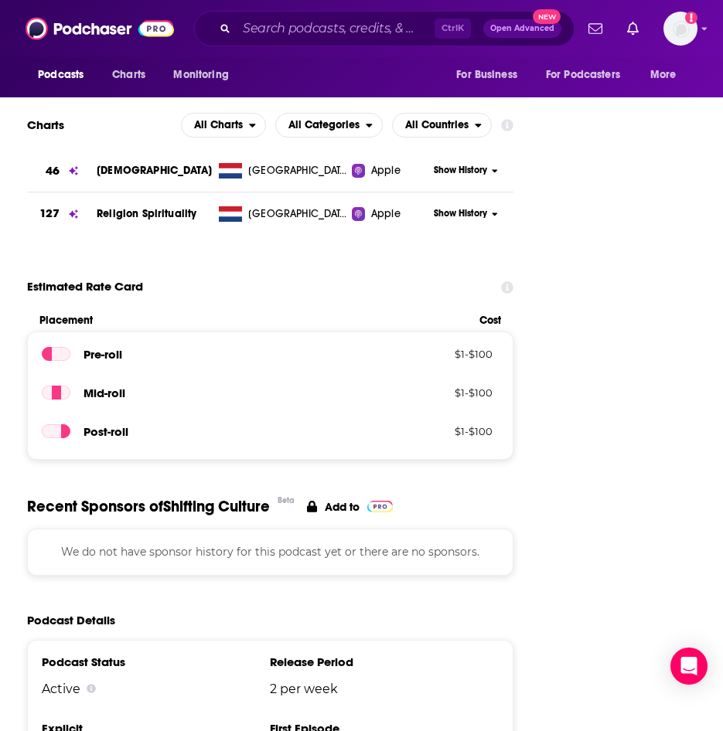
scroll to position [2164, 0]
